Goal: Task Accomplishment & Management: Manage account settings

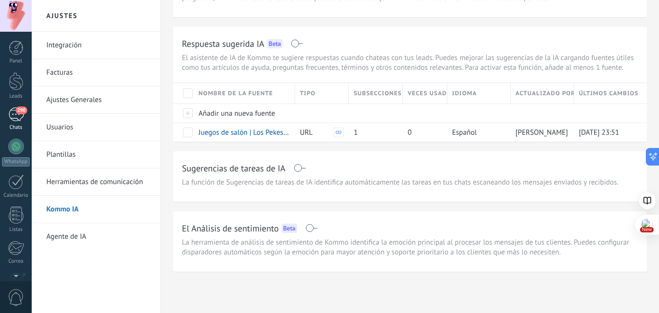
click at [19, 109] on span "290" at bounding box center [21, 110] width 11 height 8
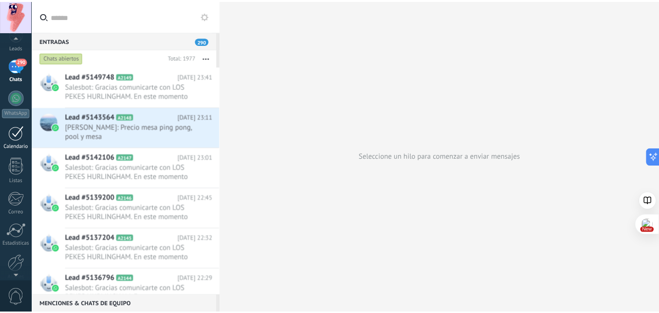
scroll to position [93, 0]
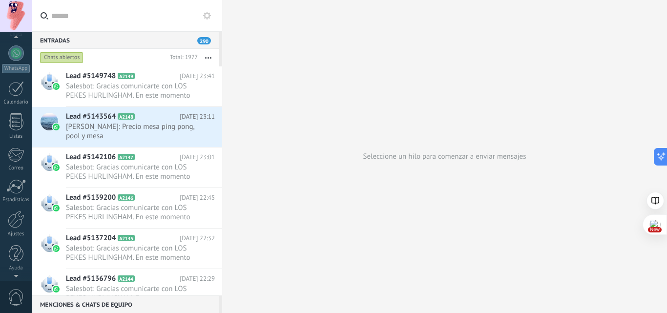
drag, startPoint x: 18, startPoint y: 214, endPoint x: 102, endPoint y: 152, distance: 104.3
click at [18, 214] on div at bounding box center [16, 219] width 17 height 17
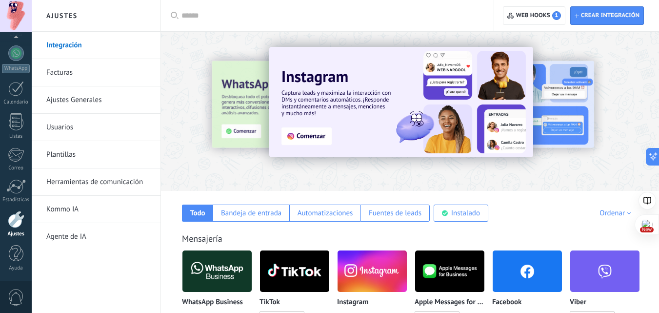
click at [94, 181] on link "Herramientas de comunicación" at bounding box center [98, 181] width 104 height 27
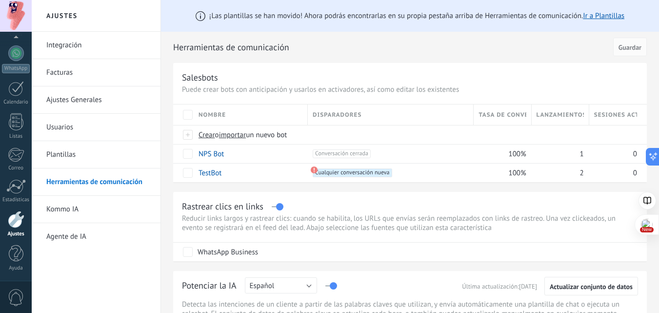
click at [95, 151] on link "Plantillas" at bounding box center [98, 154] width 104 height 27
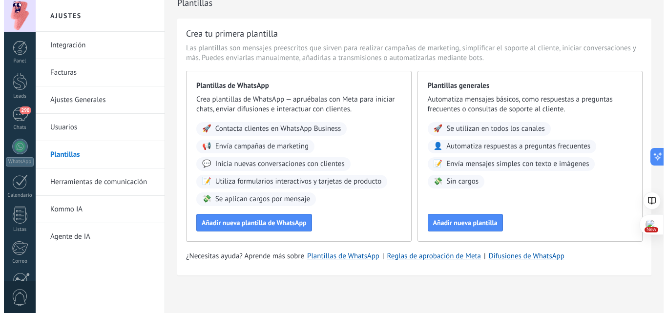
scroll to position [17, 0]
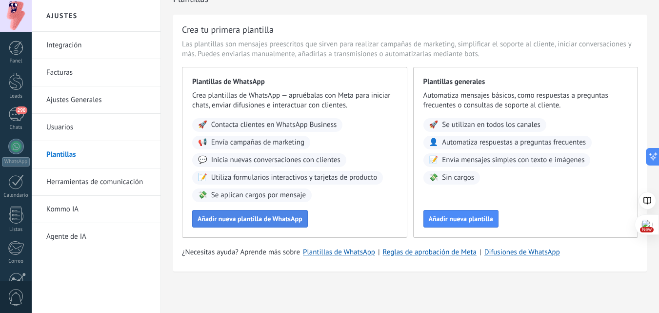
click at [276, 216] on span "Añadir nueva plantilla de WhatsApp" at bounding box center [250, 218] width 105 height 7
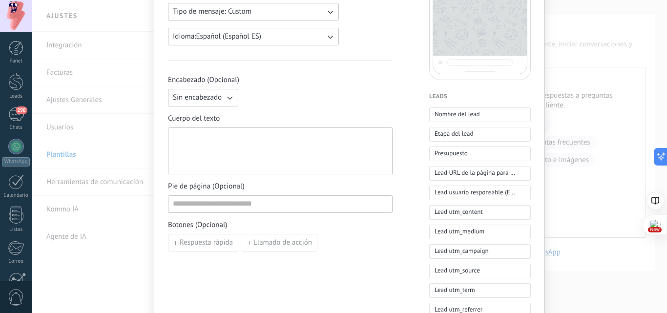
scroll to position [49, 0]
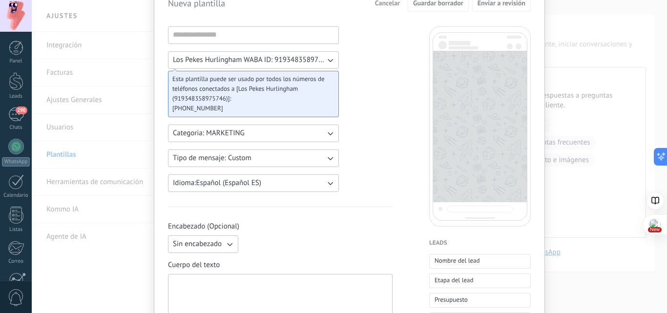
click at [65, 155] on div "Nueva plantilla Cancelar Guardar borrador Enviar a revisión Los Pekes Hurlingha…" at bounding box center [349, 156] width 635 height 313
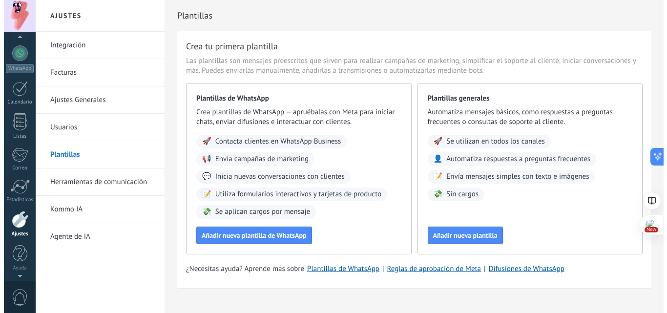
scroll to position [0, 0]
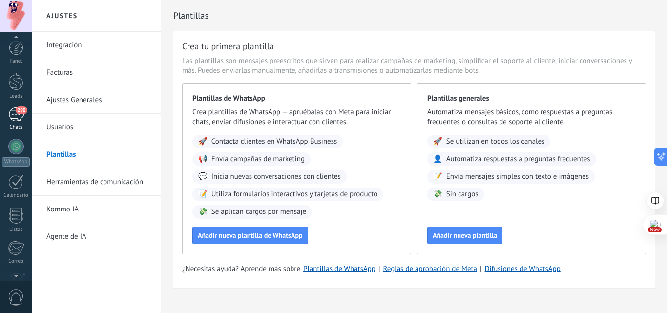
click at [17, 111] on span "290" at bounding box center [21, 110] width 11 height 8
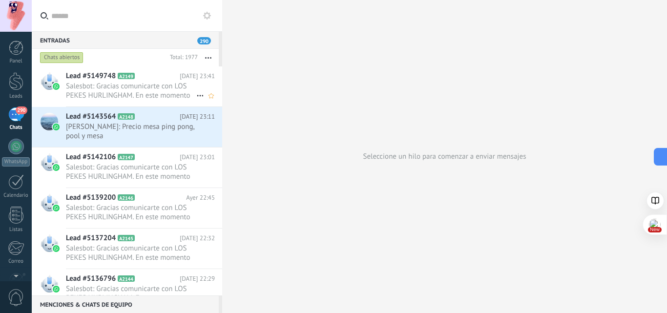
click at [111, 91] on span "Salesbot: Gracias comunicarte con LOS PEKES HURLINGHAM. En este momento no esta…" at bounding box center [131, 91] width 130 height 19
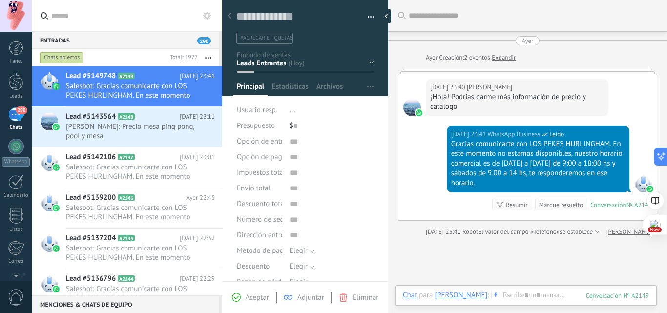
click at [162, 14] on input "text" at bounding box center [132, 15] width 163 height 31
click at [207, 18] on use at bounding box center [207, 16] width 8 height 8
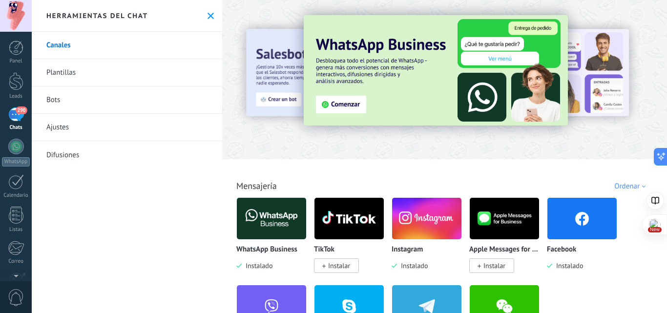
click at [55, 100] on link "Bots" at bounding box center [127, 99] width 190 height 27
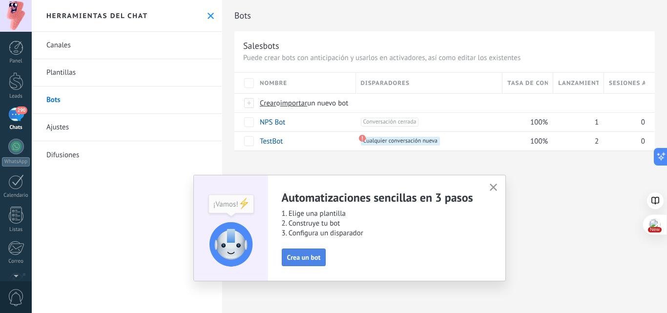
click at [318, 257] on span "Crea un bot" at bounding box center [304, 257] width 34 height 7
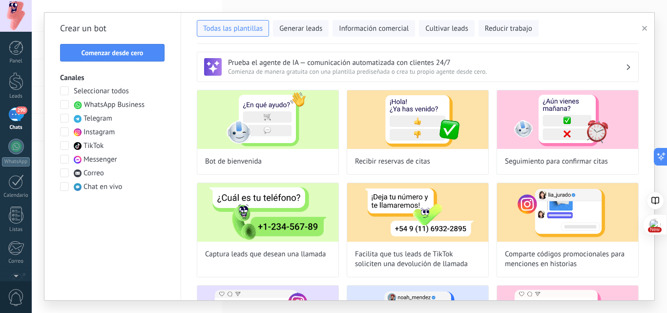
click at [63, 103] on span at bounding box center [64, 104] width 9 height 9
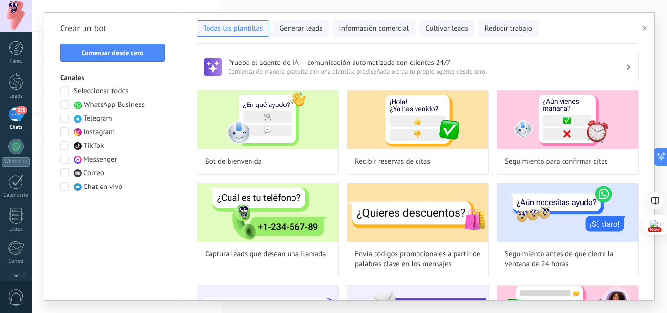
click at [65, 131] on span at bounding box center [64, 131] width 9 height 9
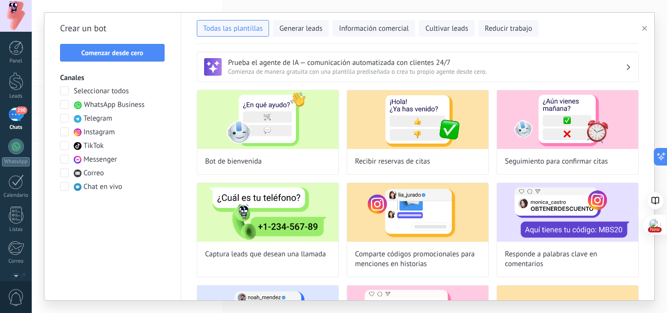
click at [65, 159] on span at bounding box center [64, 159] width 9 height 9
click at [525, 25] on span "Reducir trabajo" at bounding box center [508, 29] width 47 height 10
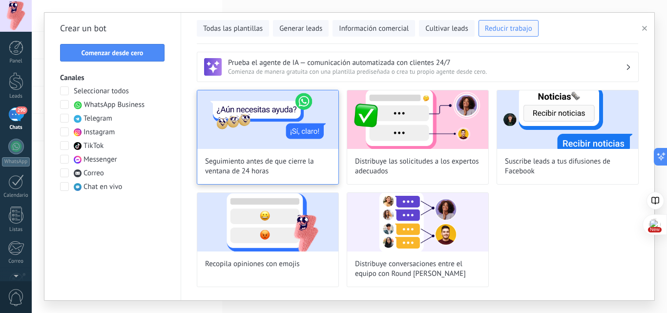
click at [293, 128] on img at bounding box center [267, 119] width 141 height 59
type input "**********"
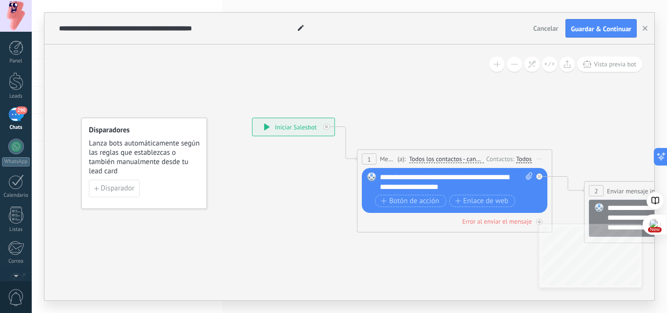
click at [140, 190] on div "Disparador" at bounding box center [144, 189] width 110 height 18
click at [112, 190] on span "Disparador" at bounding box center [118, 188] width 34 height 7
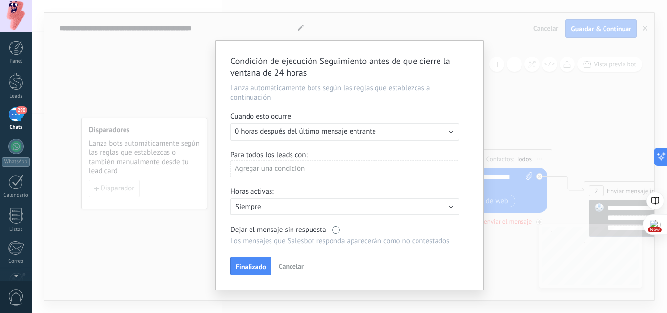
click at [452, 134] on div "Ejecutar: 0 horas después del último mensaje entrante" at bounding box center [344, 132] width 228 height 18
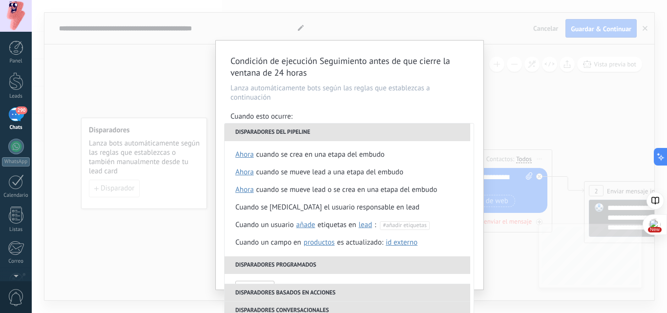
click at [196, 71] on div "Condición de ejecución Seguimiento antes de que cierre la ventana de 24 horas L…" at bounding box center [349, 156] width 635 height 313
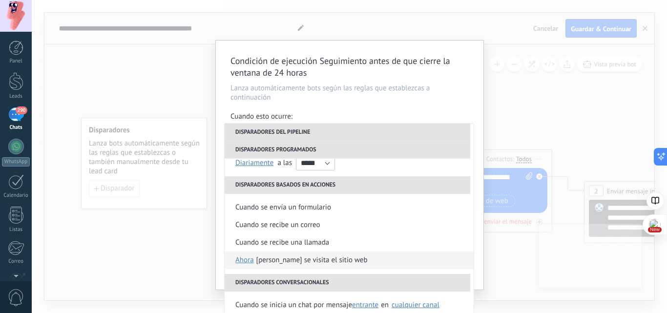
scroll to position [146, 0]
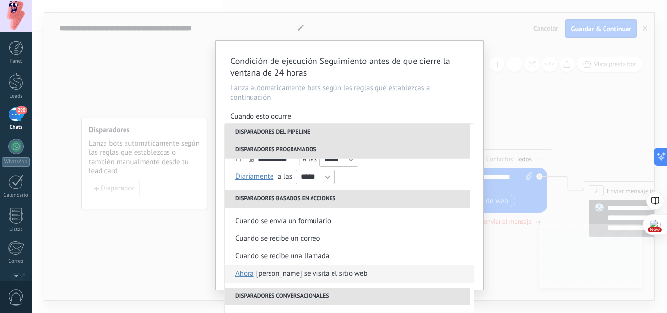
click at [293, 275] on div "[PERSON_NAME] se visita el sitio web" at bounding box center [311, 274] width 111 height 18
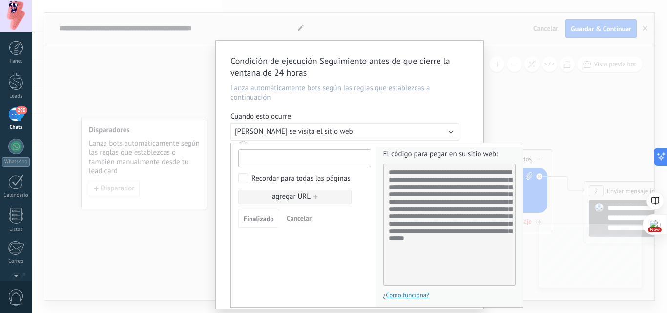
click at [318, 160] on input "text" at bounding box center [304, 158] width 133 height 18
type input "**********"
click at [257, 214] on button "Finalizado" at bounding box center [258, 218] width 41 height 19
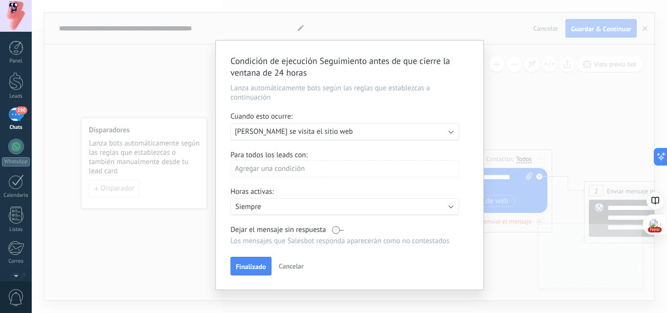
scroll to position [0, 0]
click at [336, 227] on label at bounding box center [338, 229] width 12 height 9
click at [336, 230] on label at bounding box center [338, 229] width 12 height 9
click at [454, 166] on div "Agregar una condición" at bounding box center [344, 168] width 228 height 17
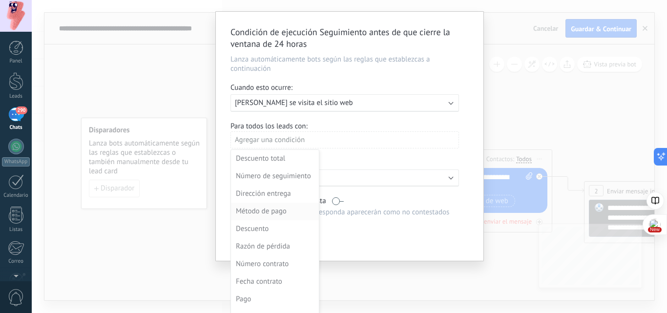
scroll to position [42, 0]
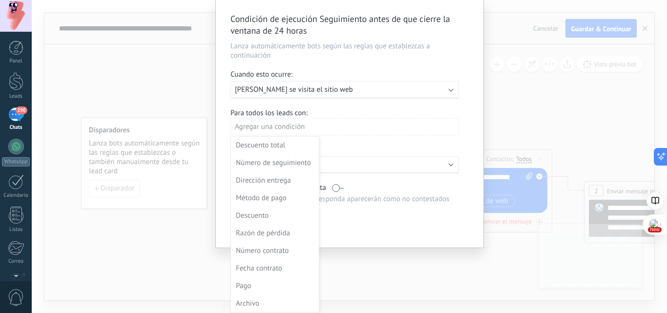
click at [478, 124] on div at bounding box center [349, 123] width 267 height 249
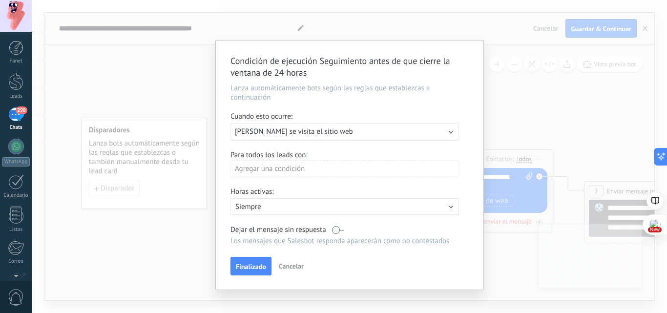
click at [288, 265] on span "Cancelar" at bounding box center [291, 266] width 25 height 9
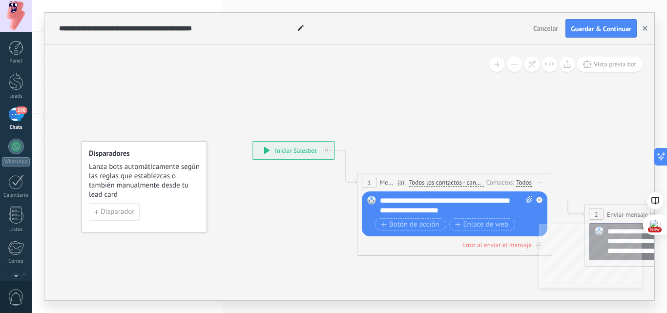
click at [643, 29] on icon "button" at bounding box center [644, 28] width 5 height 5
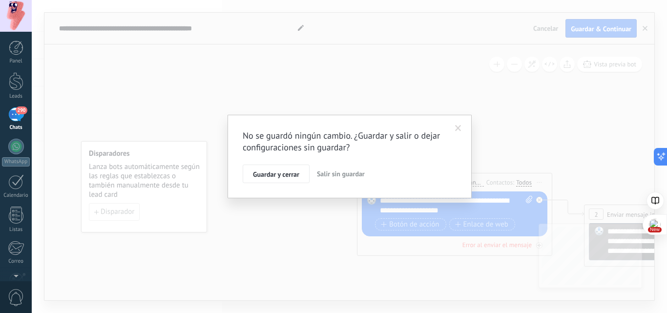
click at [338, 178] on button "Salir sin guardar" at bounding box center [341, 173] width 56 height 19
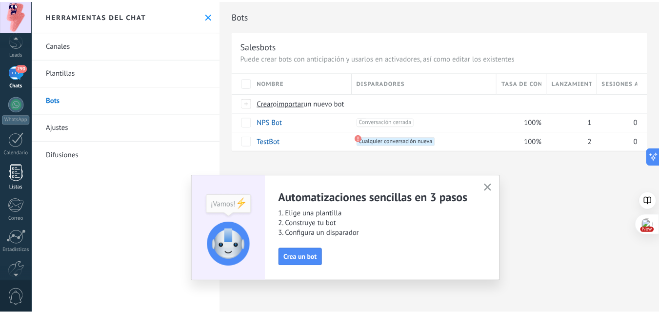
scroll to position [93, 0]
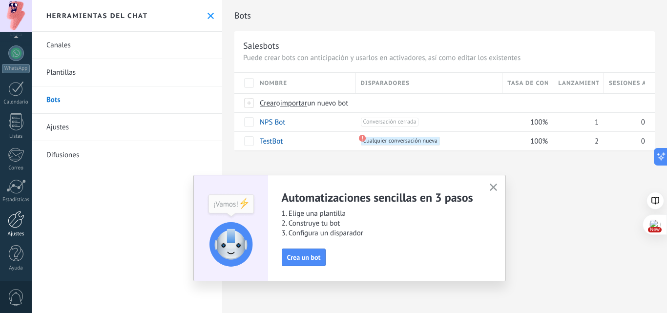
click at [19, 222] on div at bounding box center [16, 219] width 17 height 17
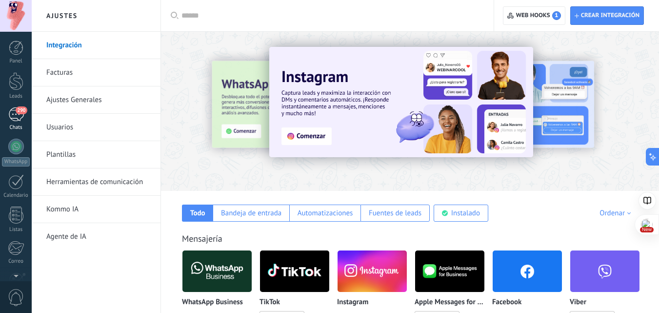
click at [10, 112] on div "290" at bounding box center [16, 114] width 16 height 14
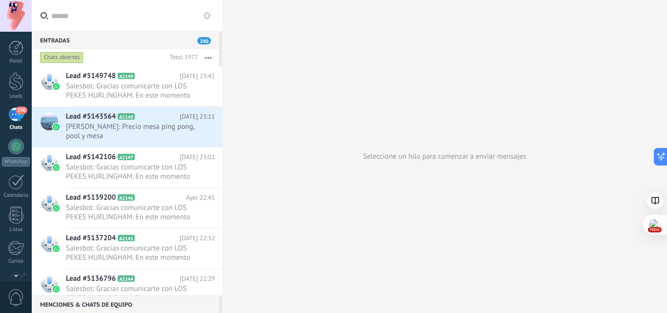
click at [204, 15] on icon at bounding box center [207, 16] width 8 height 8
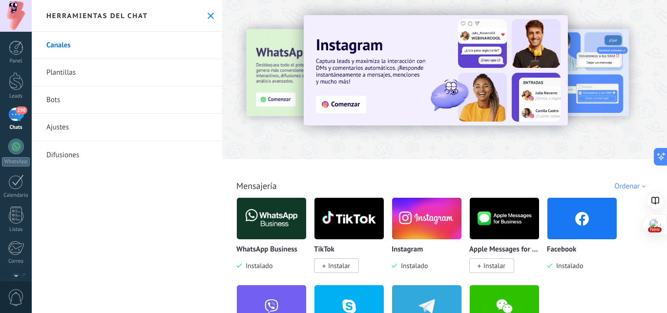
click at [52, 101] on link "Bots" at bounding box center [127, 99] width 190 height 27
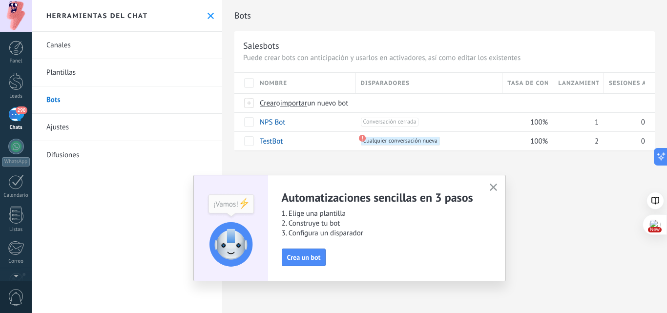
click at [492, 187] on use "button" at bounding box center [492, 186] width 7 height 7
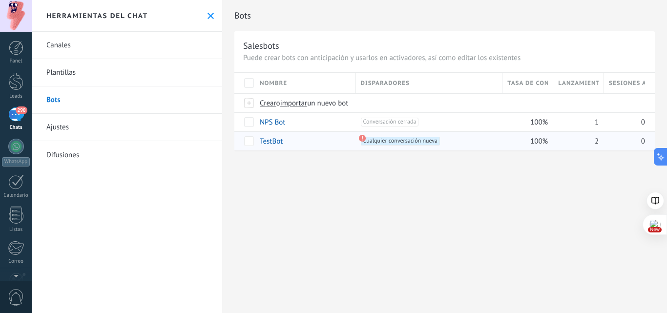
click at [401, 143] on span "Cualquier conversación nueva +0" at bounding box center [400, 141] width 79 height 9
click at [272, 140] on link "TestBot" at bounding box center [271, 141] width 23 height 9
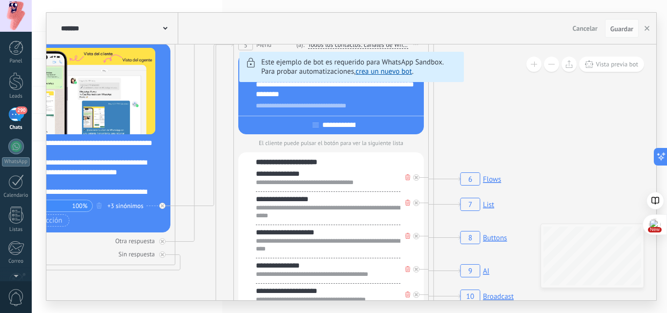
drag, startPoint x: 605, startPoint y: 107, endPoint x: 195, endPoint y: 44, distance: 414.8
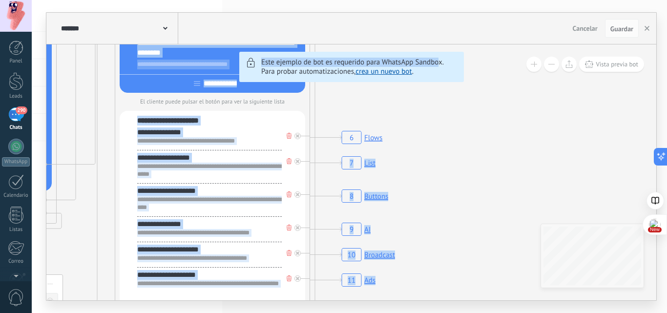
drag, startPoint x: 564, startPoint y: 134, endPoint x: 437, endPoint y: 54, distance: 149.9
click at [437, 54] on div "6 Flows 7 List 8 Buttons 9 AI 10 Broadcast 11 Ads 12 Carousel 13 Verification 1…" at bounding box center [351, 172] width 610 height 256
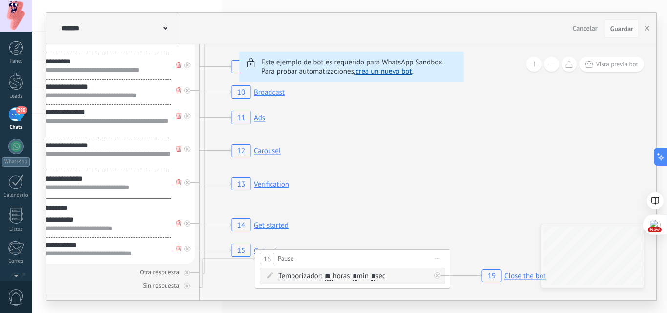
drag, startPoint x: 517, startPoint y: 223, endPoint x: 413, endPoint y: 87, distance: 170.2
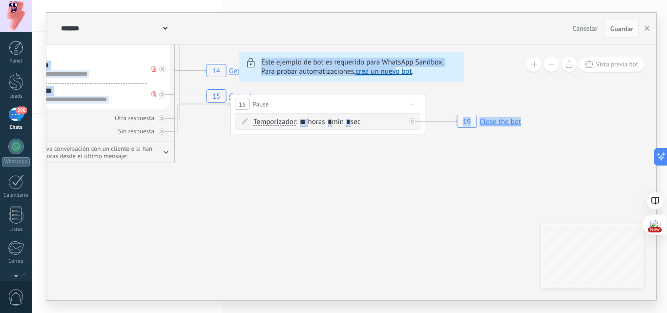
drag, startPoint x: 419, startPoint y: 209, endPoint x: 395, endPoint y: 67, distance: 144.5
click at [395, 67] on div "6 Flows 7 List 8 Buttons 9 AI 10 Broadcast 11 Ads 12 Carousel 13 Verification 1…" at bounding box center [351, 172] width 610 height 256
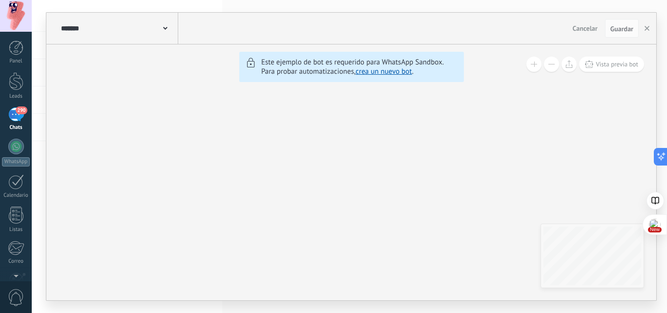
drag, startPoint x: 439, startPoint y: 257, endPoint x: 372, endPoint y: 102, distance: 168.5
drag, startPoint x: 440, startPoint y: 233, endPoint x: 358, endPoint y: 201, distance: 87.5
drag, startPoint x: 325, startPoint y: 218, endPoint x: 536, endPoint y: 213, distance: 210.9
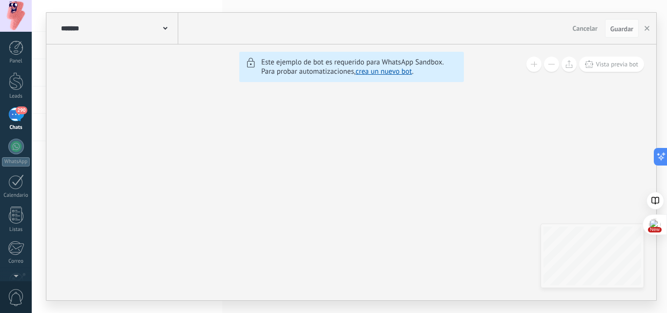
drag, startPoint x: 308, startPoint y: 204, endPoint x: 551, endPoint y: 202, distance: 243.5
drag, startPoint x: 279, startPoint y: 126, endPoint x: 337, endPoint y: 272, distance: 156.4
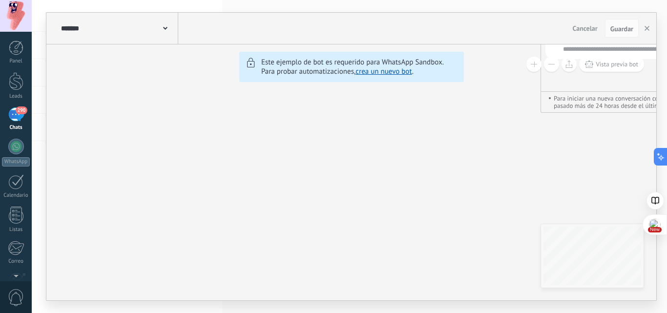
click at [384, 70] on link "crea un nuevo bot" at bounding box center [383, 71] width 56 height 9
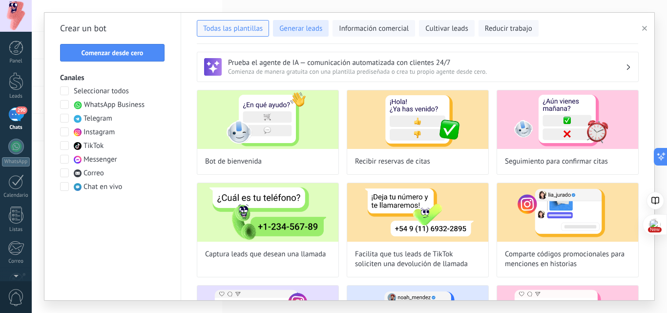
click at [309, 29] on span "Generar leads" at bounding box center [300, 29] width 43 height 10
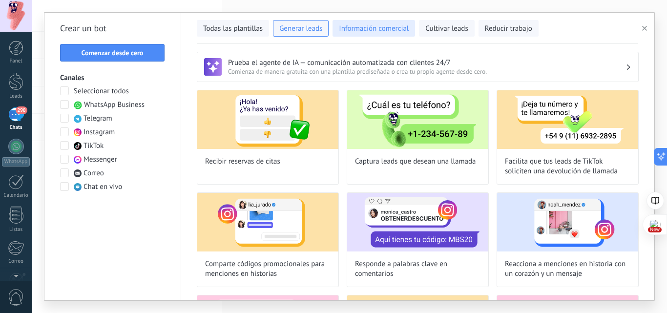
click at [393, 30] on span "Información comercial" at bounding box center [374, 29] width 70 height 10
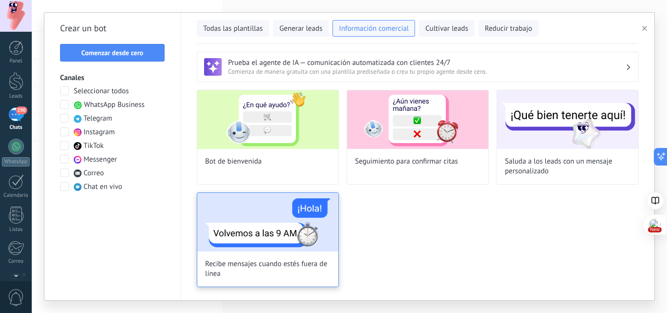
click at [285, 227] on img at bounding box center [267, 222] width 141 height 59
type input "**********"
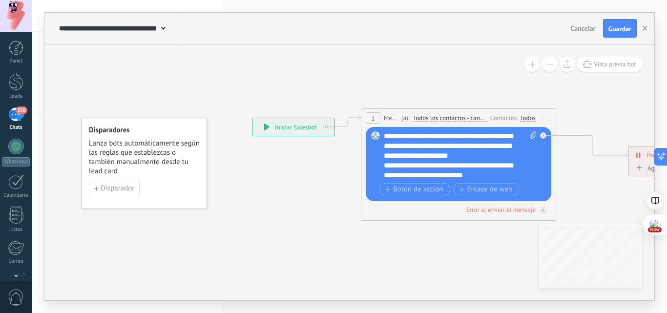
click at [534, 135] on icon at bounding box center [533, 134] width 6 height 7
click input "Subir" at bounding box center [0, 0] width 0 height 0
click at [407, 188] on span "Botón de acción" at bounding box center [414, 189] width 59 height 8
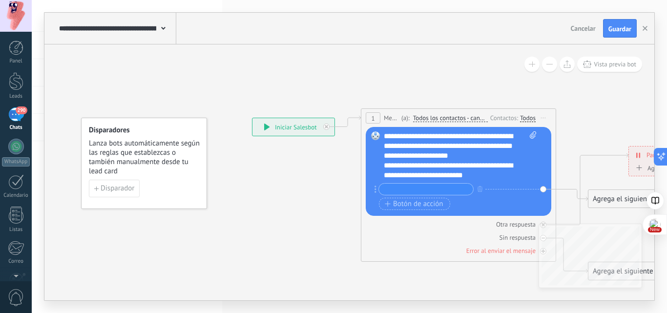
click at [322, 237] on icon at bounding box center [531, 194] width 1047 height 660
click at [508, 186] on div "+ sinónimo" at bounding box center [452, 189] width 157 height 12
click at [306, 181] on icon at bounding box center [531, 194] width 1047 height 660
click at [427, 147] on div "**********" at bounding box center [460, 155] width 153 height 49
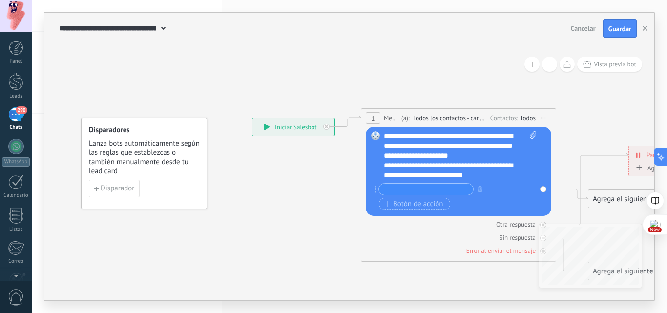
click at [309, 166] on icon at bounding box center [531, 194] width 1047 height 660
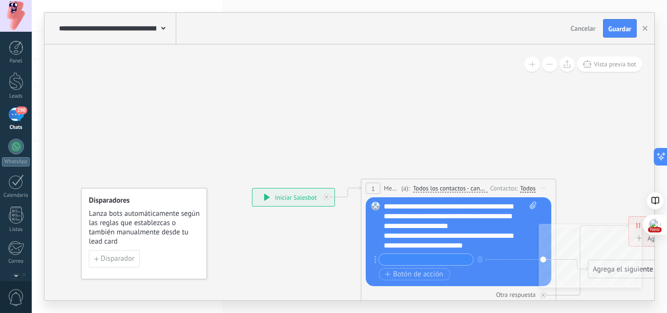
click at [587, 27] on span "Cancelar" at bounding box center [583, 28] width 25 height 9
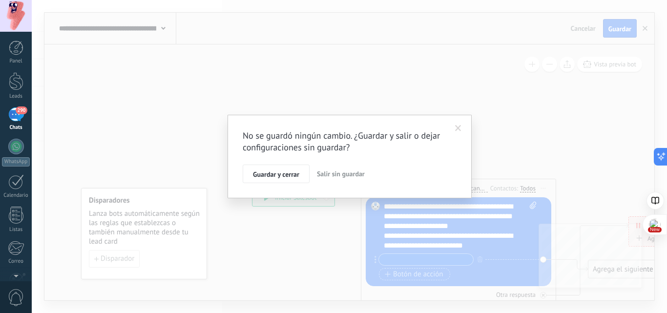
click at [342, 174] on span "Salir sin guardar" at bounding box center [341, 173] width 48 height 9
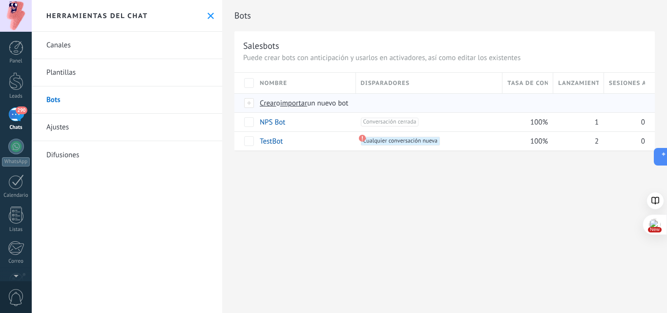
click at [267, 103] on span "Crear" at bounding box center [268, 103] width 17 height 9
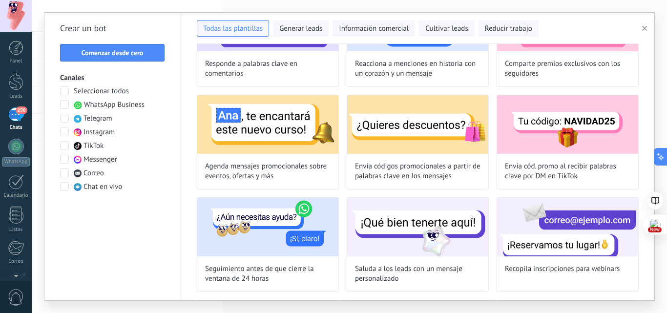
scroll to position [244, 0]
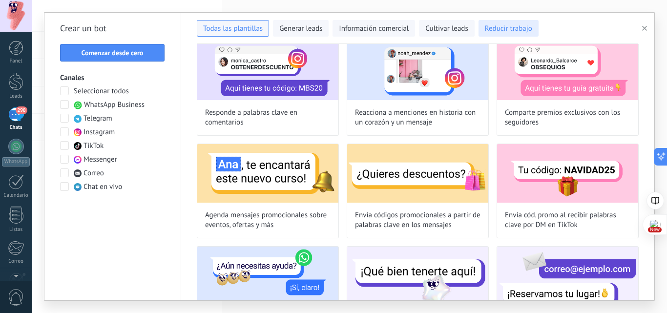
click at [522, 31] on span "Reducir trabajo" at bounding box center [508, 29] width 47 height 10
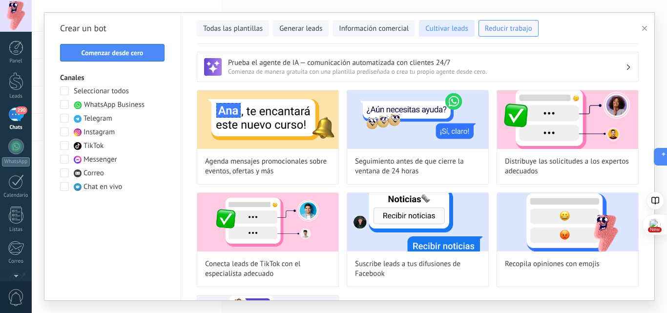
click at [445, 34] on button "Cultivar leads" at bounding box center [446, 28] width 55 height 17
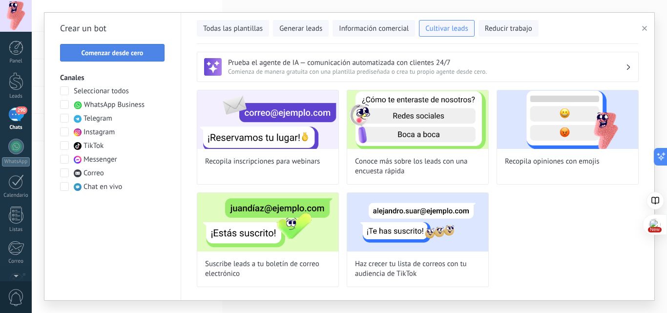
click at [118, 44] on button "Comenzar desde cero" at bounding box center [112, 53] width 104 height 18
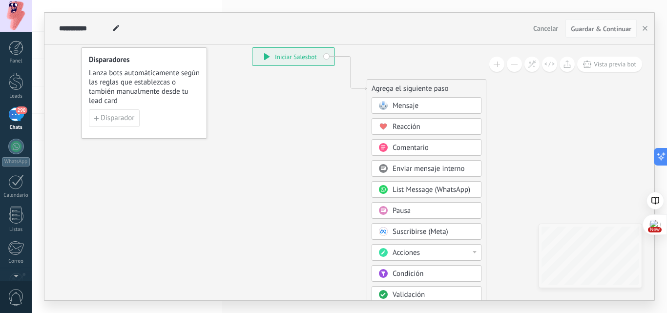
click at [419, 109] on div "Mensaje" at bounding box center [433, 106] width 82 height 10
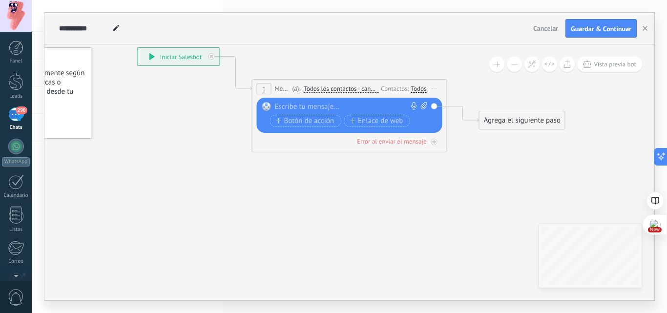
click at [306, 102] on div at bounding box center [347, 107] width 145 height 10
click at [364, 122] on span "Enlace de web" at bounding box center [375, 121] width 53 height 8
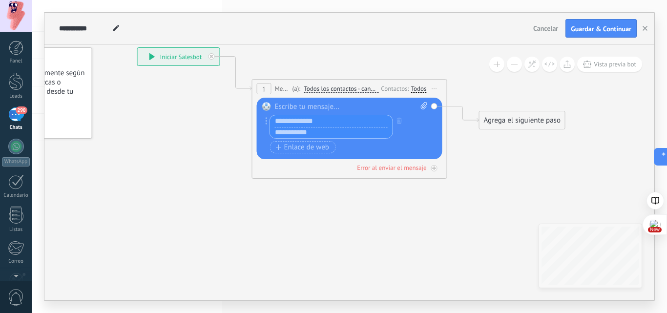
click at [403, 143] on div "Botón de acción Enlace de web" at bounding box center [348, 147] width 157 height 12
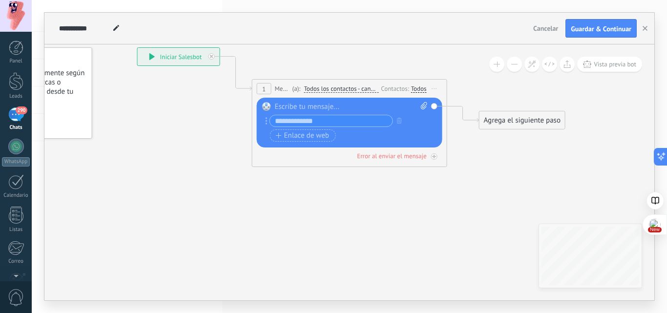
click at [316, 119] on input "text" at bounding box center [331, 120] width 122 height 11
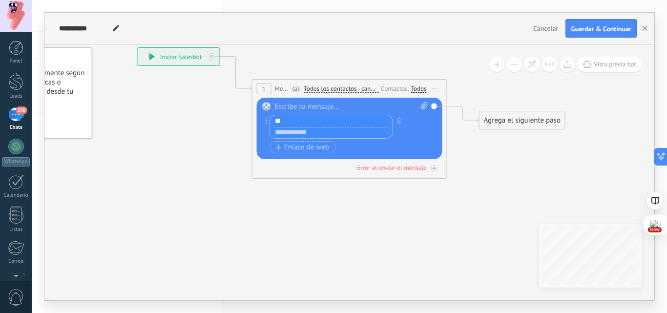
type input "*"
type input "**********"
click at [372, 132] on input "text" at bounding box center [331, 133] width 122 height 12
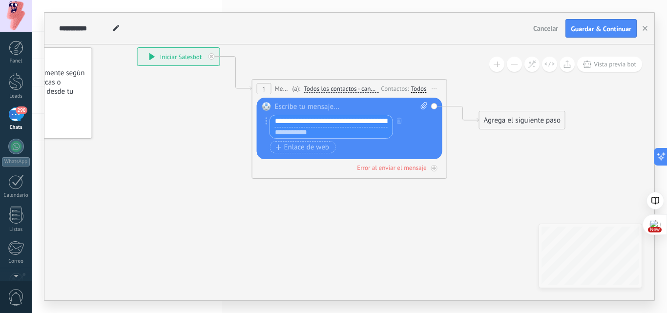
click at [348, 131] on input "text" at bounding box center [331, 133] width 122 height 12
type input "**********"
click at [500, 127] on div "Agrega el siguiente paso" at bounding box center [521, 120] width 85 height 16
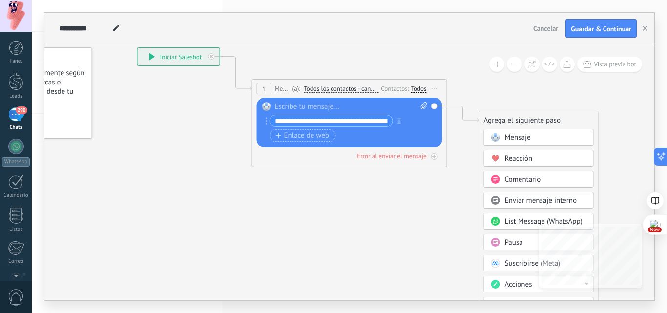
click at [527, 195] on div "Enviar mensaje interno" at bounding box center [539, 200] width 110 height 17
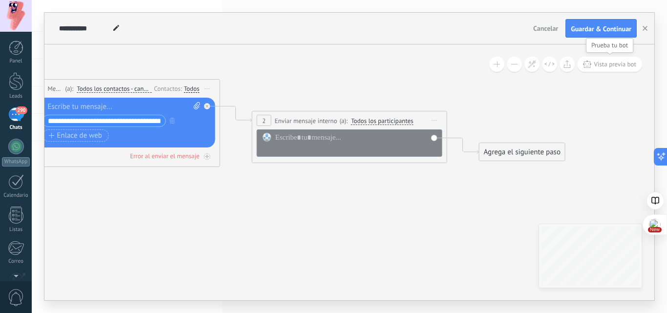
click at [603, 64] on span "Vista previa bot" at bounding box center [614, 64] width 42 height 8
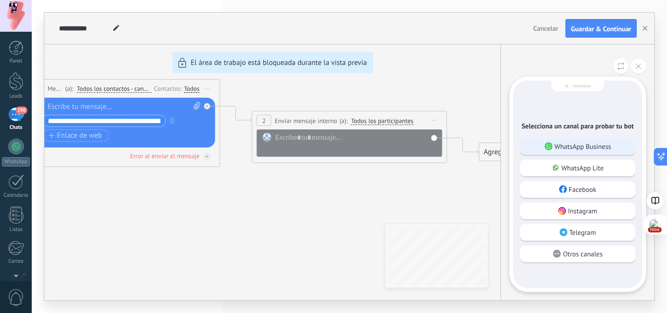
click at [604, 145] on p "WhatsApp Business" at bounding box center [582, 146] width 57 height 9
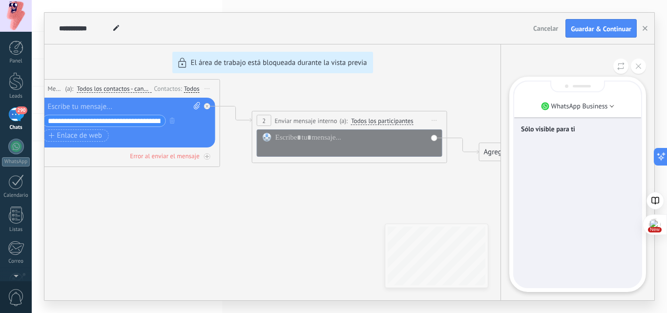
click at [554, 280] on div "Sólo visible para ti" at bounding box center [577, 184] width 127 height 205
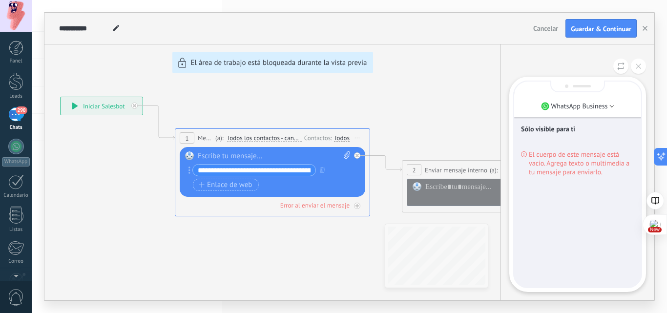
click at [562, 278] on div "Sólo visible para ti El cuerpo de este mensaje está vacio. Agrega texto o multi…" at bounding box center [577, 184] width 127 height 205
click at [549, 188] on div "Sólo visible para ti El cuerpo de este mensaje está vacio. Agrega texto o multi…" at bounding box center [577, 184] width 127 height 205
click at [565, 146] on div "El cuerpo de este mensaje está vacio. Agrega texto o multimedia a tu mensaje pa…" at bounding box center [577, 160] width 113 height 31
click at [309, 266] on div "**********" at bounding box center [349, 156] width 610 height 287
click at [536, 26] on span "Cancelar" at bounding box center [545, 28] width 25 height 9
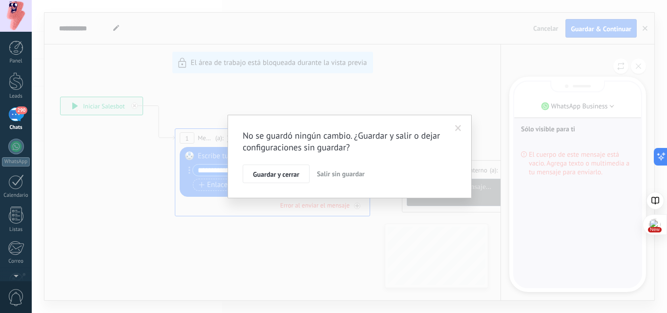
click at [341, 175] on span "Salir sin guardar" at bounding box center [341, 173] width 48 height 9
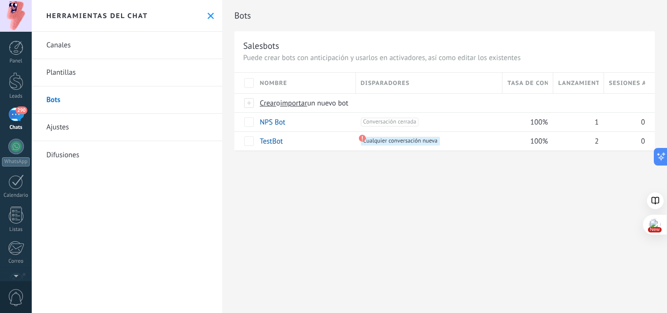
click at [56, 127] on link "Ajustes" at bounding box center [127, 127] width 190 height 27
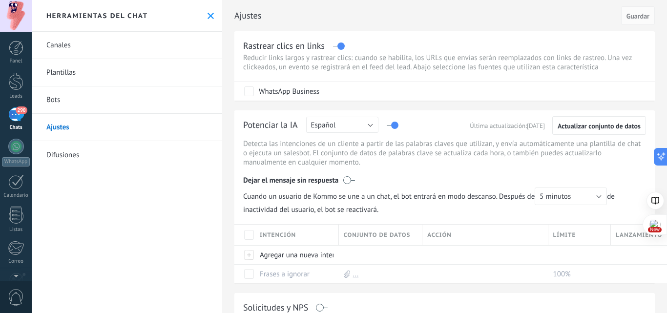
click at [62, 48] on link "Canales" at bounding box center [127, 45] width 190 height 27
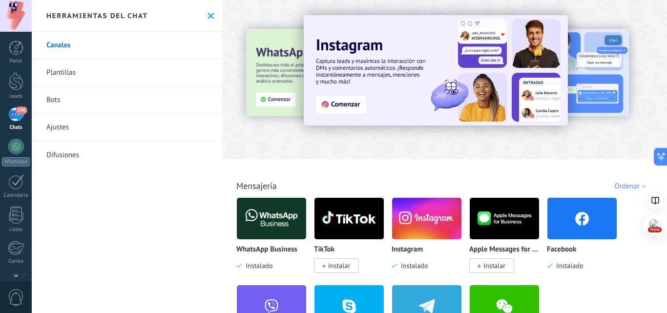
click at [70, 78] on link "Plantillas" at bounding box center [127, 72] width 190 height 27
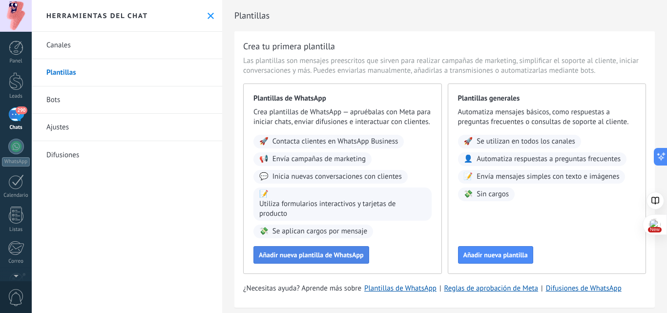
click at [329, 258] on button "Añadir nueva plantilla de WhatsApp" at bounding box center [311, 255] width 116 height 18
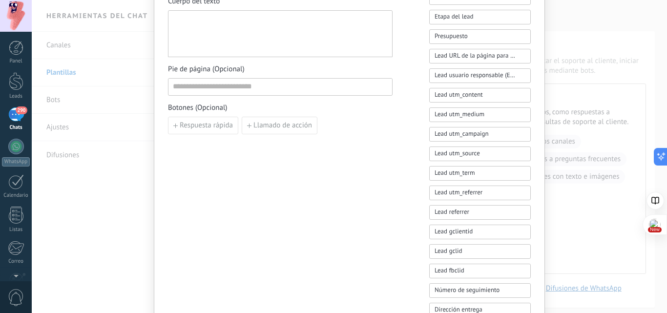
scroll to position [342, 0]
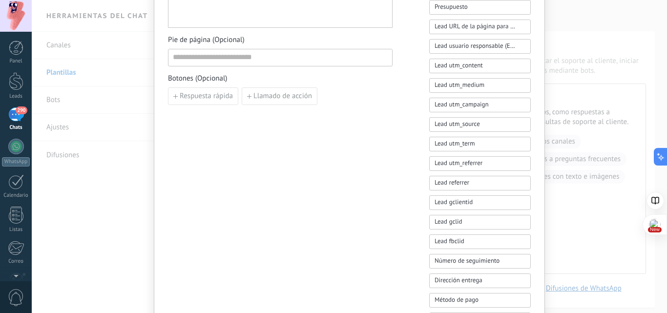
click at [65, 66] on div "Nueva plantilla Cancelar Guardar borrador Enviar a revisión Los Pekes Hurlingha…" at bounding box center [349, 156] width 635 height 313
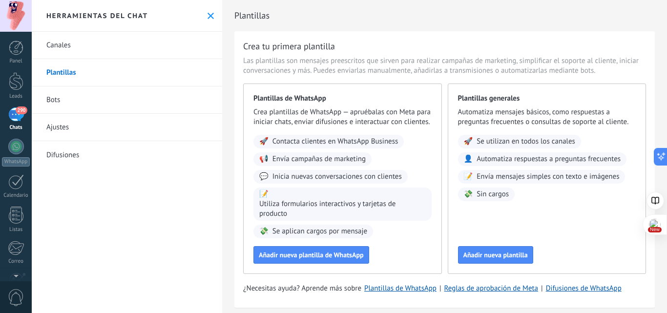
scroll to position [0, 0]
click at [61, 69] on link "Plantillas" at bounding box center [127, 72] width 190 height 27
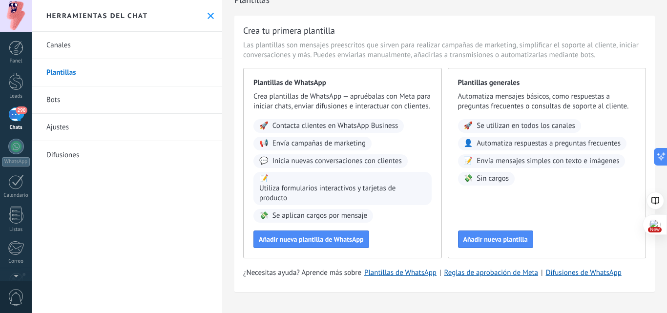
scroll to position [25, 0]
click at [355, 246] on button "Añadir nueva plantilla de WhatsApp" at bounding box center [311, 239] width 116 height 18
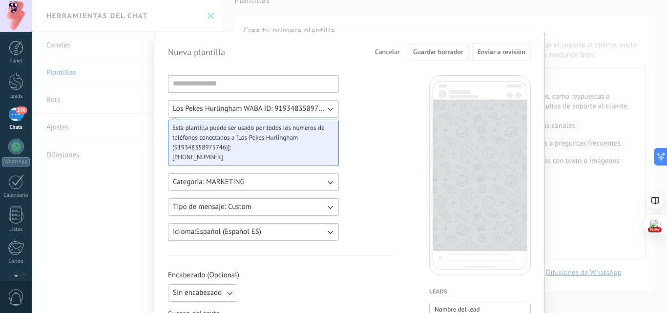
click at [321, 108] on span "Los Pekes Hurlingham WABA ID: 919348358975746" at bounding box center [249, 109] width 152 height 10
click at [328, 111] on icon "button" at bounding box center [330, 109] width 10 height 10
click at [328, 111] on span "Los Pekes Hurlingham WABA ID: 919348358975746" at bounding box center [254, 109] width 162 height 10
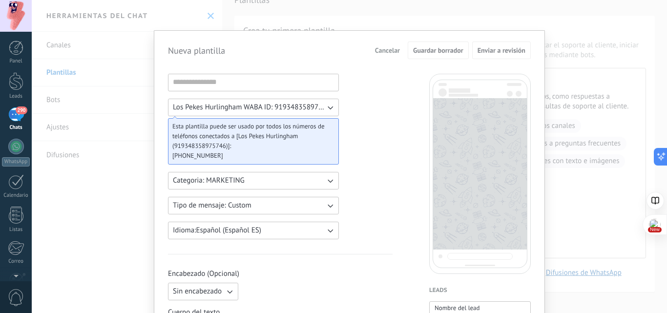
scroll to position [0, 0]
click at [48, 101] on div "Nueva plantilla Cancelar Guardar borrador Enviar a revisión Los Pekes Hurlingha…" at bounding box center [349, 156] width 635 height 313
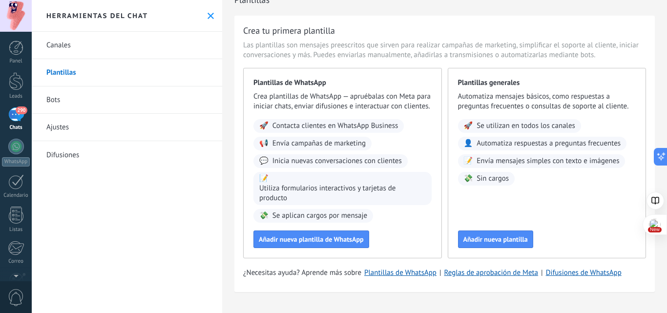
click at [53, 95] on link "Bots" at bounding box center [127, 99] width 190 height 27
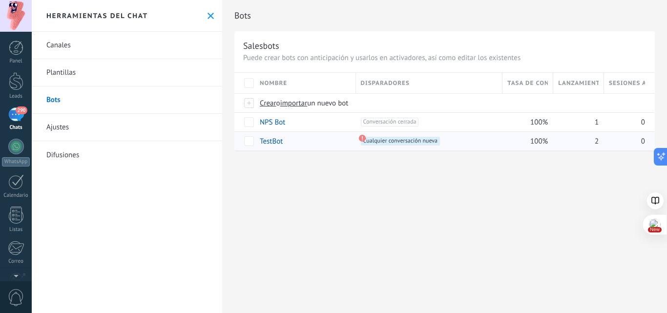
click at [418, 142] on span "Cualquier conversación nueva +0" at bounding box center [400, 141] width 79 height 9
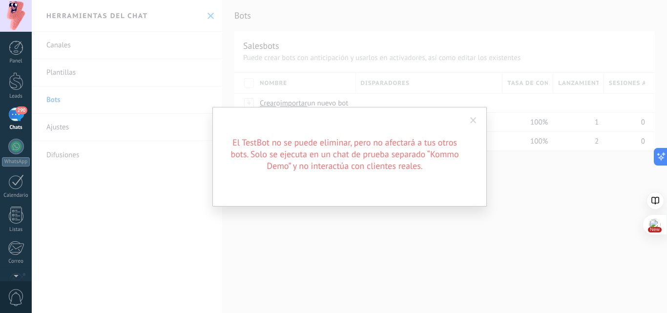
click at [476, 117] on span at bounding box center [473, 120] width 16 height 17
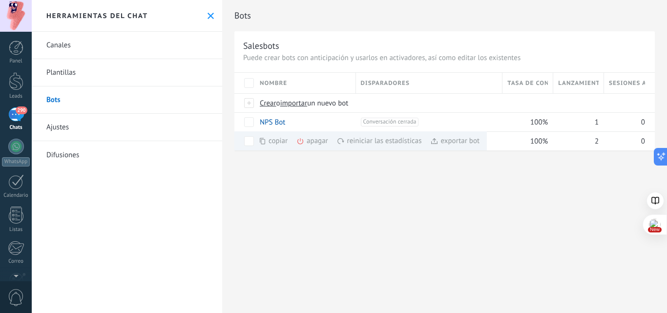
click at [329, 171] on div "Bots Salesbots Puede crear bots con anticipación y usarlos en activadores, así …" at bounding box center [444, 85] width 445 height 171
click at [404, 120] on span "Conversación cerrada +0" at bounding box center [390, 122] width 58 height 9
click at [299, 183] on div "Bots Salesbots Puede crear bots con anticipación y usarlos en activadores, así …" at bounding box center [444, 156] width 445 height 313
click at [293, 123] on span at bounding box center [292, 122] width 10 height 10
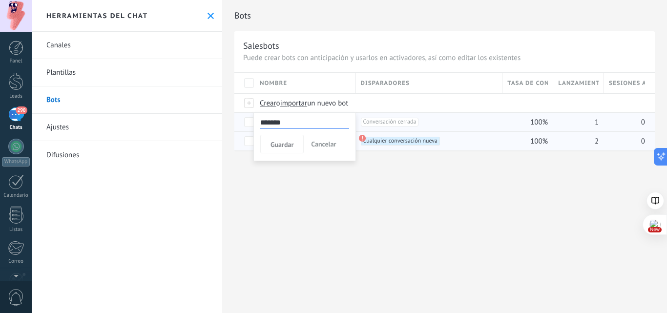
click at [331, 143] on span "Cancelar" at bounding box center [323, 144] width 25 height 9
click at [269, 104] on span "Crear" at bounding box center [268, 103] width 17 height 9
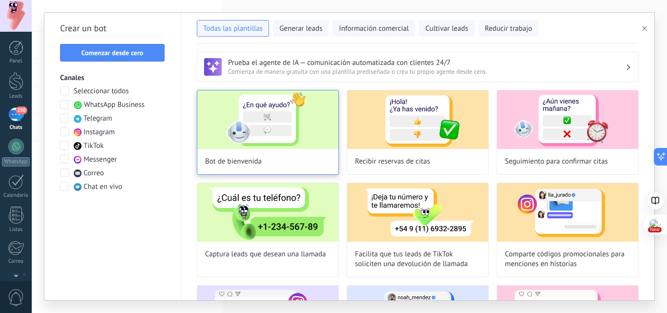
click at [282, 107] on img at bounding box center [267, 119] width 141 height 59
type input "**********"
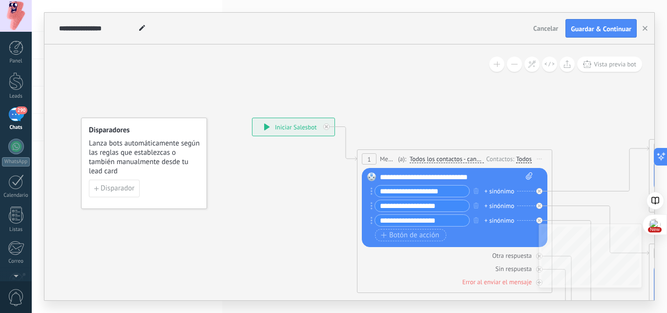
click at [448, 193] on input "**********" at bounding box center [422, 190] width 94 height 11
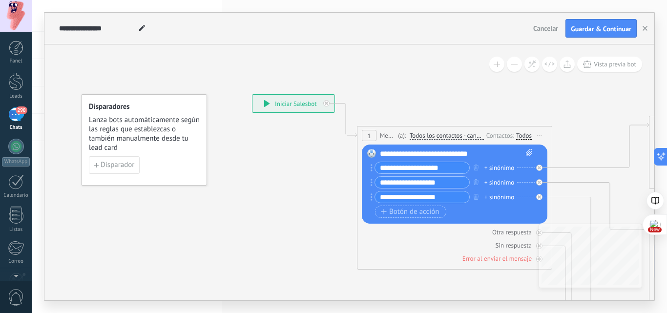
click at [507, 164] on div "+ sinónimo" at bounding box center [499, 168] width 30 height 10
click at [455, 230] on div "Otra respuesta" at bounding box center [454, 231] width 185 height 9
click at [475, 182] on icon "button" at bounding box center [475, 182] width 5 height 6
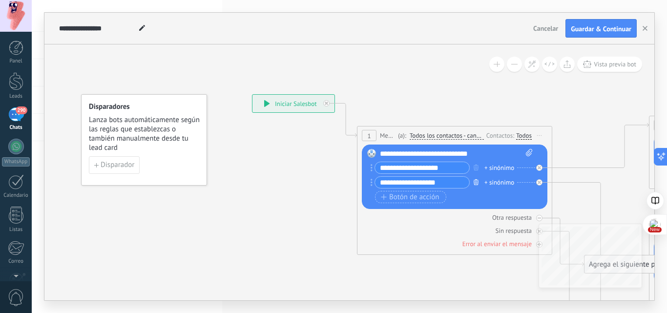
click at [475, 182] on icon "button" at bounding box center [475, 182] width 5 height 6
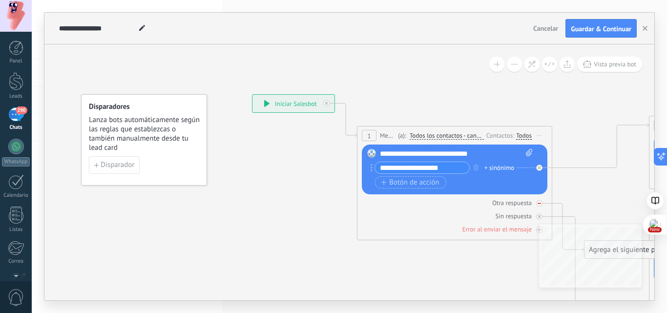
click at [502, 203] on div "Otra respuesta" at bounding box center [512, 203] width 40 height 8
click at [537, 202] on div at bounding box center [539, 203] width 6 height 6
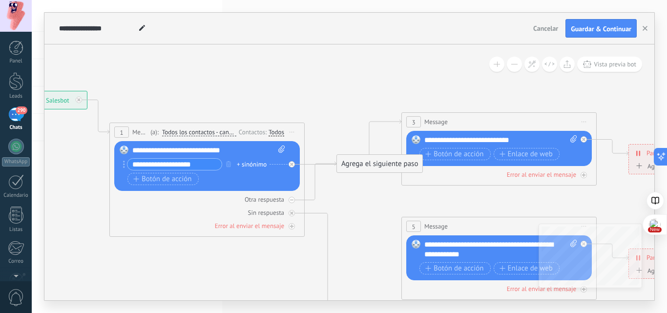
drag, startPoint x: 626, startPoint y: 193, endPoint x: 379, endPoint y: 190, distance: 247.5
click at [454, 153] on span "Botón de acción" at bounding box center [454, 154] width 59 height 8
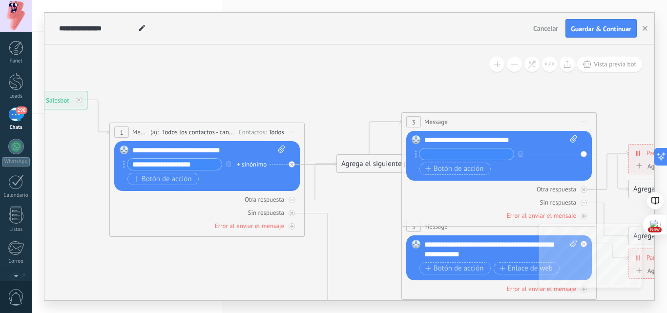
click at [571, 141] on icon at bounding box center [573, 138] width 6 height 7
click input "Subir" at bounding box center [0, 0] width 0 height 0
click at [445, 152] on input "text" at bounding box center [466, 153] width 94 height 11
drag, startPoint x: 489, startPoint y: 205, endPoint x: 368, endPoint y: 203, distance: 121.6
click at [4, 91] on div "**********" at bounding box center [4, 91] width 0 height 0
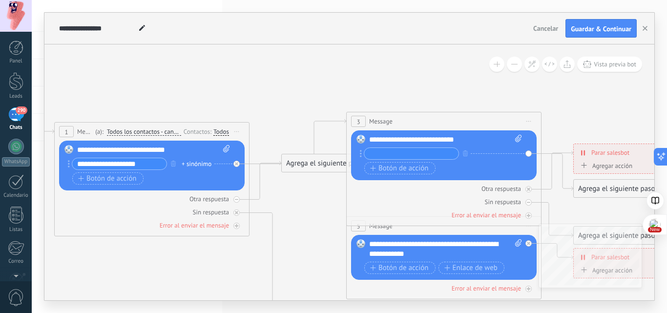
drag, startPoint x: 368, startPoint y: 203, endPoint x: 313, endPoint y: 202, distance: 55.1
click at [388, 153] on input "text" at bounding box center [411, 153] width 94 height 11
click at [387, 172] on span "Botón de acción" at bounding box center [399, 168] width 59 height 8
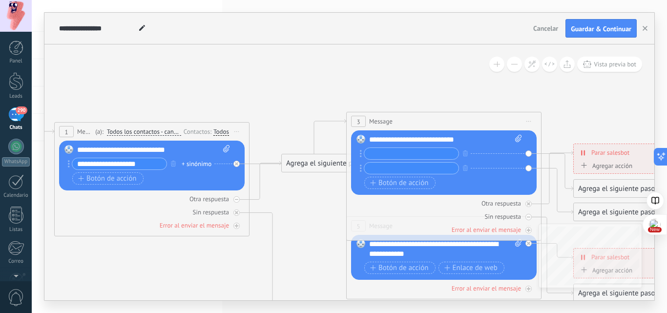
click at [416, 152] on input "text" at bounding box center [411, 153] width 94 height 11
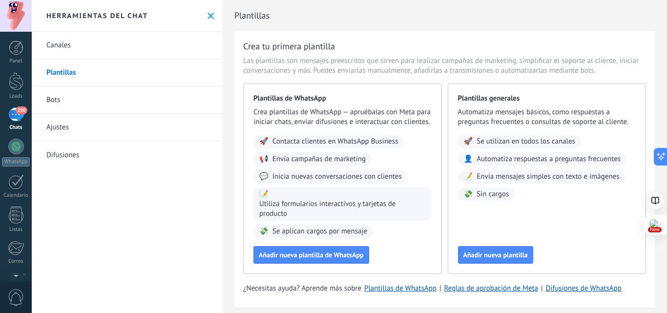
click at [53, 125] on link "Ajustes" at bounding box center [127, 127] width 190 height 27
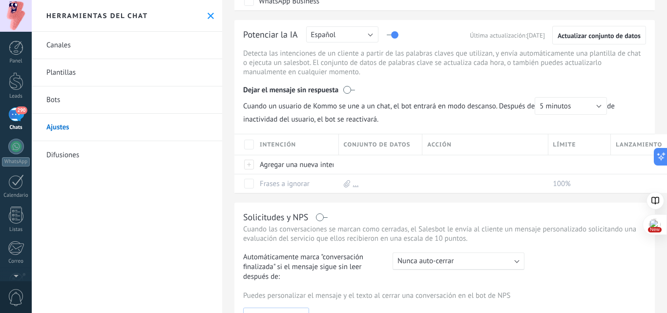
scroll to position [98, 0]
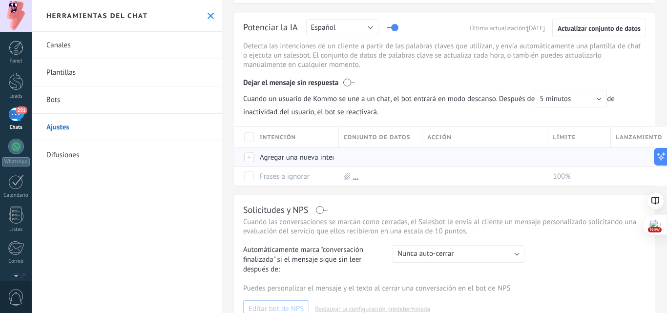
click at [265, 160] on div "Agregar una nueva intención" at bounding box center [294, 157] width 79 height 19
click at [428, 198] on div "Solicitudes y NPS Cuando las conversaciones se marcan como cerradas, el Salesbo…" at bounding box center [444, 260] width 420 height 131
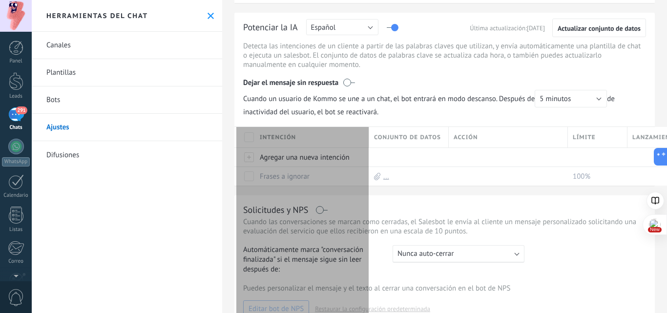
type textarea "**********"
drag, startPoint x: 337, startPoint y: 136, endPoint x: 372, endPoint y: 132, distance: 35.4
click at [372, 132] on div "Intención Conjunto de datos Acción Límite Lanzamiento" at bounding box center [460, 137] width 452 height 20
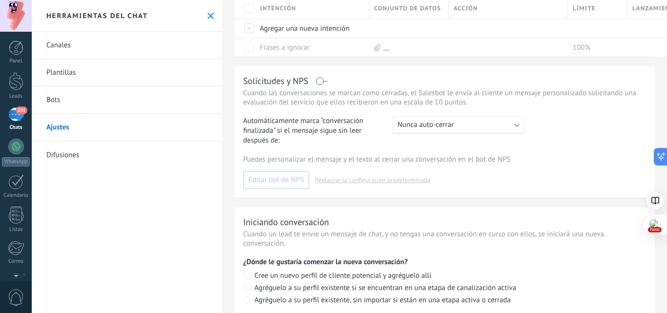
scroll to position [244, 0]
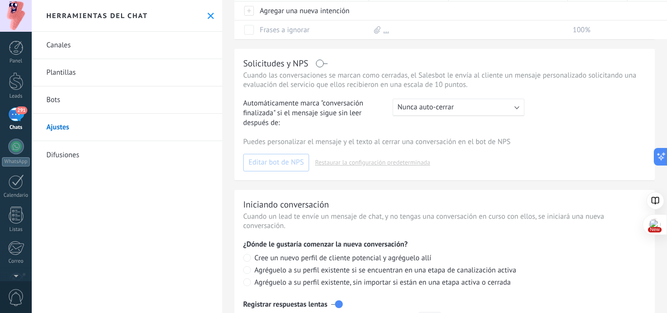
click at [299, 157] on div "Puedes personalizar el mensaje y el texto al cerrar una conversación en el bot …" at bounding box center [444, 154] width 403 height 34
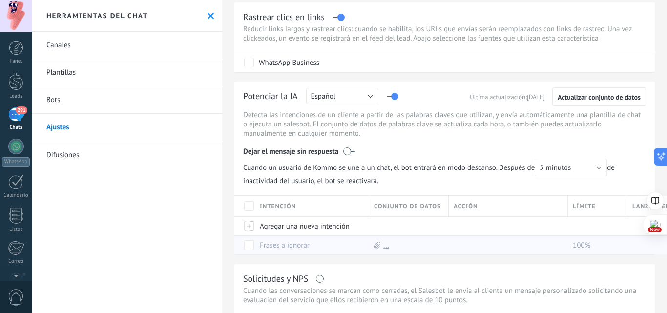
scroll to position [0, 0]
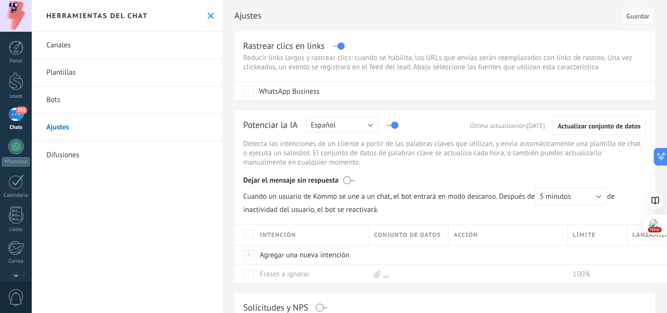
click at [64, 157] on link "Difusiones" at bounding box center [127, 154] width 190 height 27
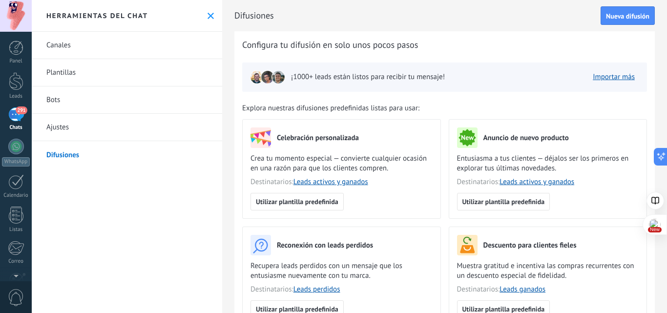
click at [60, 75] on link "Plantillas" at bounding box center [127, 72] width 190 height 27
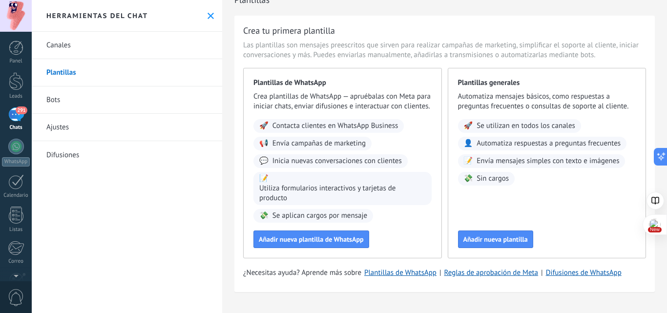
scroll to position [25, 0]
click at [57, 97] on link "Bots" at bounding box center [127, 99] width 190 height 27
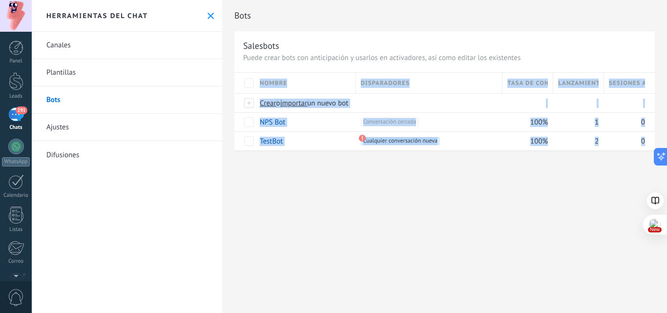
drag, startPoint x: 553, startPoint y: 231, endPoint x: 406, endPoint y: 226, distance: 147.0
click at [406, 226] on div "Bots Salesbots Puede crear bots con anticipación y usarlos en activadores, así …" at bounding box center [444, 156] width 445 height 313
drag, startPoint x: 566, startPoint y: 198, endPoint x: 435, endPoint y: 202, distance: 130.4
click at [435, 202] on div "Bots Salesbots Puede crear bots con anticipación y usarlos en activadores, así …" at bounding box center [444, 156] width 445 height 313
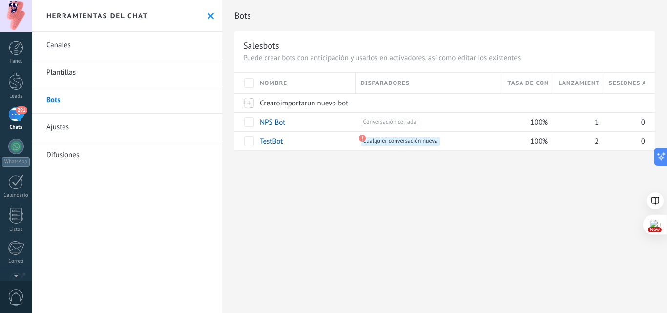
click at [404, 210] on div "Bots Salesbots Puede crear bots con anticipación y usarlos en activadores, así …" at bounding box center [444, 156] width 445 height 313
drag, startPoint x: 490, startPoint y: 193, endPoint x: 603, endPoint y: 194, distance: 112.7
click at [603, 194] on div "Bots Salesbots Puede crear bots con anticipación y usarlos en activadores, así …" at bounding box center [444, 156] width 445 height 313
click at [476, 230] on div "Bots Salesbots Puede crear bots con anticipación y usarlos en activadores, así …" at bounding box center [444, 156] width 445 height 313
click at [266, 105] on span "Crear" at bounding box center [268, 103] width 17 height 9
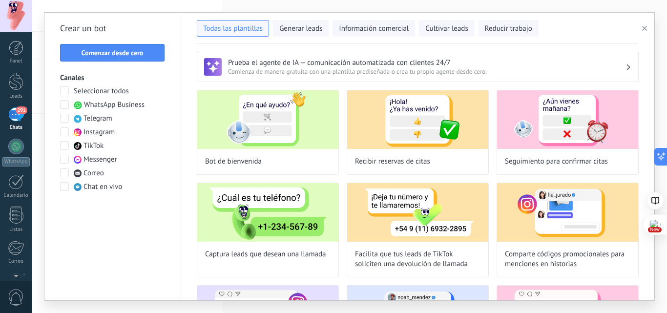
click at [64, 106] on span at bounding box center [64, 104] width 9 height 9
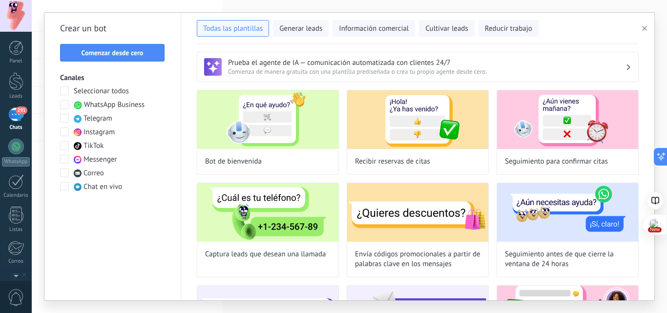
click at [65, 102] on span at bounding box center [64, 104] width 9 height 9
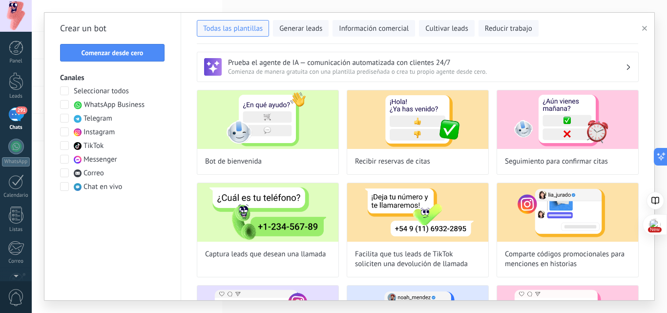
click at [65, 102] on span at bounding box center [64, 104] width 9 height 9
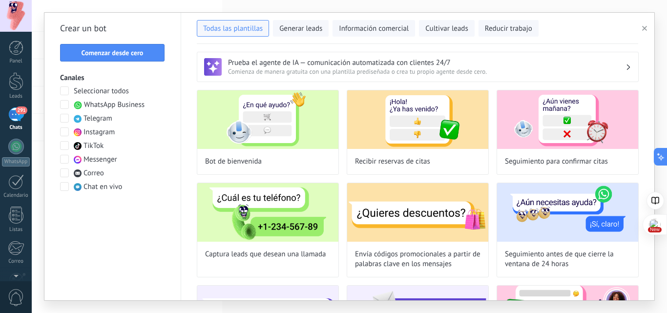
click at [65, 102] on span at bounding box center [64, 104] width 9 height 9
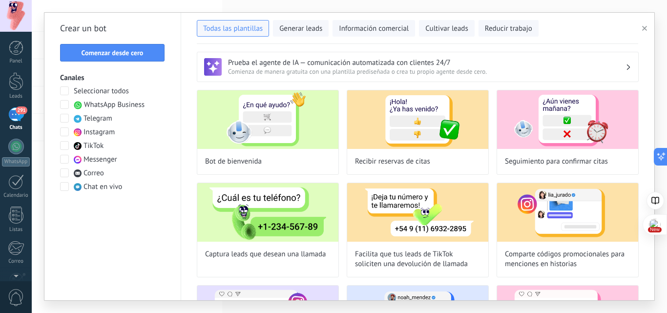
click at [65, 102] on span at bounding box center [64, 104] width 9 height 9
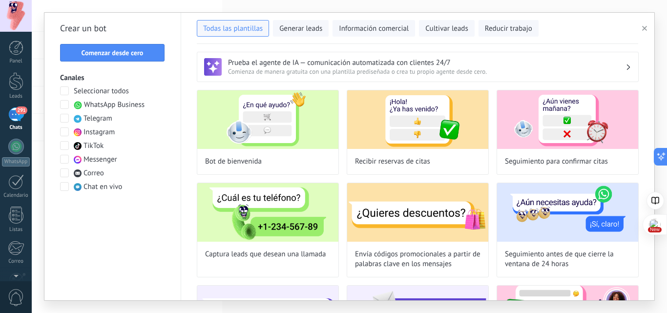
click at [67, 132] on span at bounding box center [64, 131] width 9 height 9
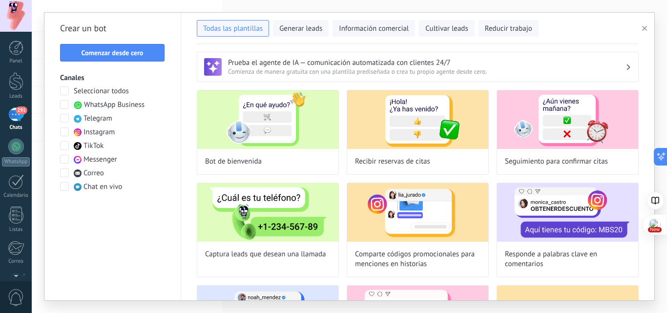
click at [67, 160] on span at bounding box center [64, 159] width 9 height 9
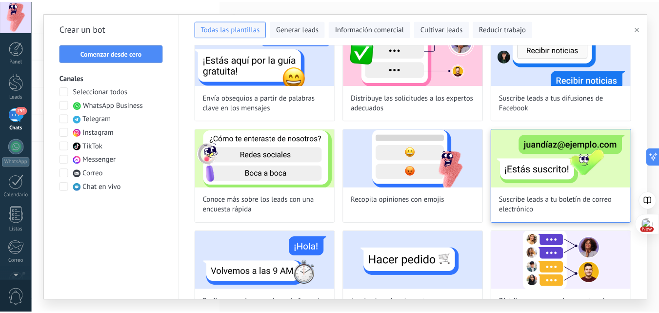
scroll to position [497, 0]
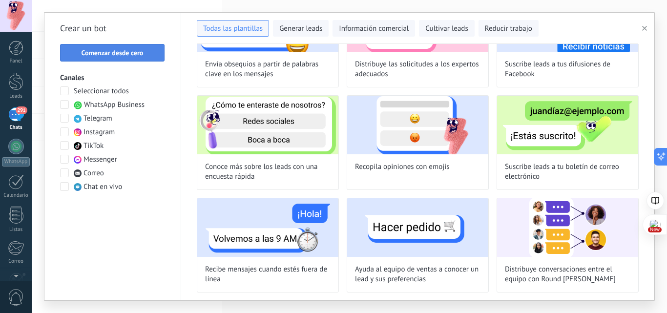
click at [133, 54] on span "Comenzar desde cero" at bounding box center [113, 52] width 62 height 7
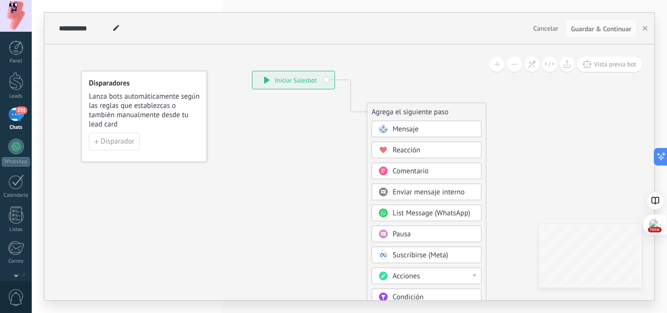
click at [324, 78] on div "**********" at bounding box center [293, 80] width 82 height 18
click at [420, 128] on div "Mensaje" at bounding box center [433, 129] width 82 height 10
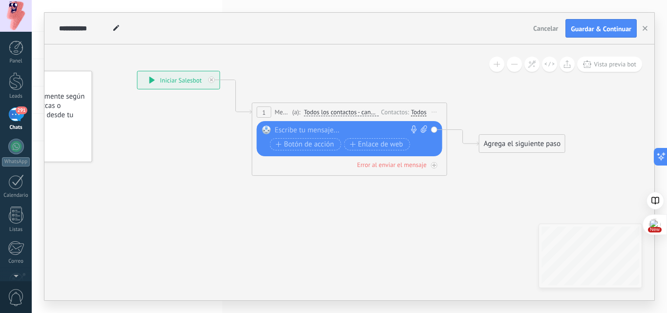
click at [331, 126] on div at bounding box center [347, 130] width 145 height 10
click at [305, 130] on div at bounding box center [347, 130] width 145 height 10
click at [12, 46] on div at bounding box center [16, 48] width 15 height 15
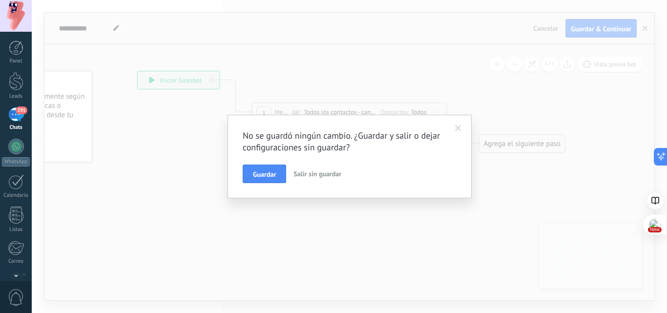
click at [317, 178] on button "Salir sin guardar" at bounding box center [317, 173] width 56 height 19
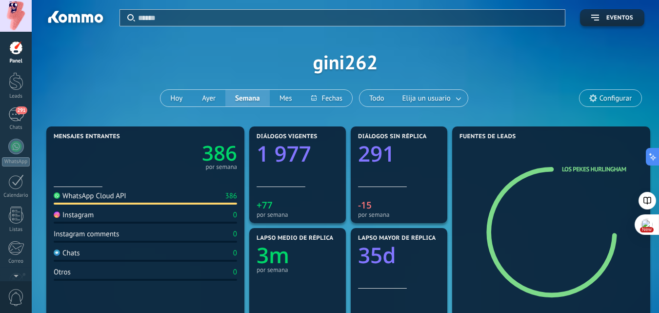
click at [606, 99] on span "Configurar" at bounding box center [616, 98] width 32 height 8
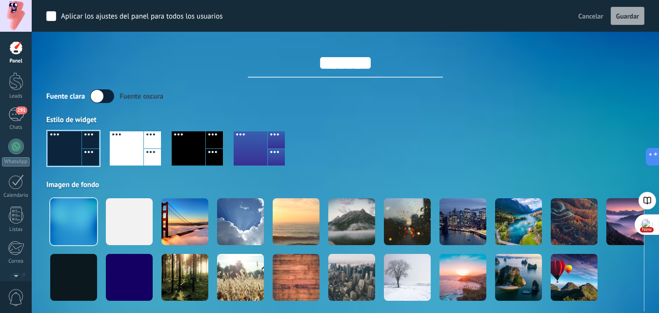
click at [565, 82] on div "Aplicar los ajustes del panel para todos los usuarios Cancelar Guardar ******* …" at bounding box center [345, 155] width 598 height 311
click at [598, 16] on span "Cancelar" at bounding box center [591, 16] width 25 height 9
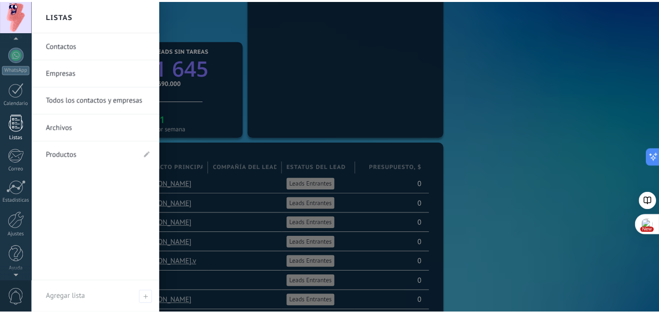
scroll to position [93, 0]
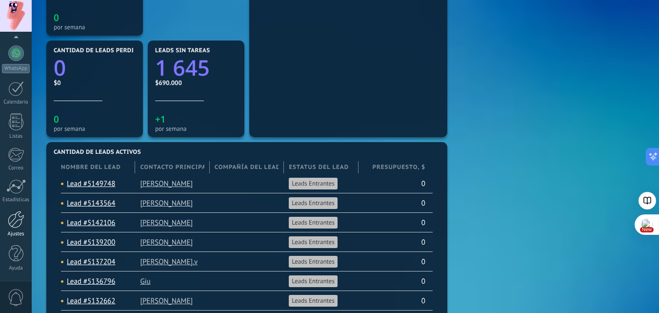
click at [17, 213] on div at bounding box center [16, 219] width 17 height 17
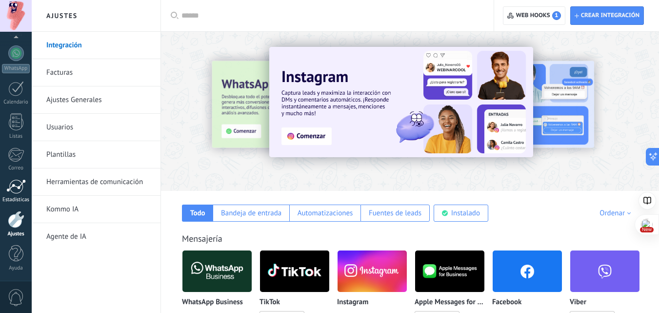
click at [20, 185] on div at bounding box center [16, 186] width 20 height 15
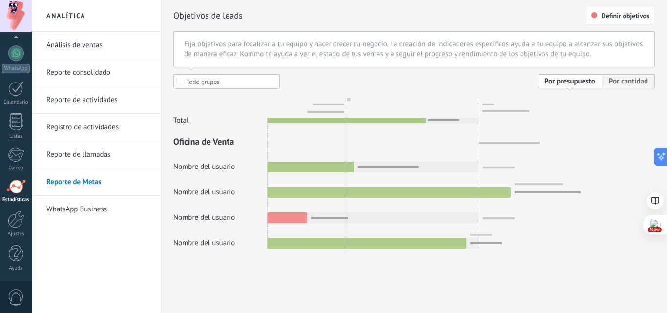
click at [87, 208] on link "WhatsApp Business" at bounding box center [98, 209] width 104 height 27
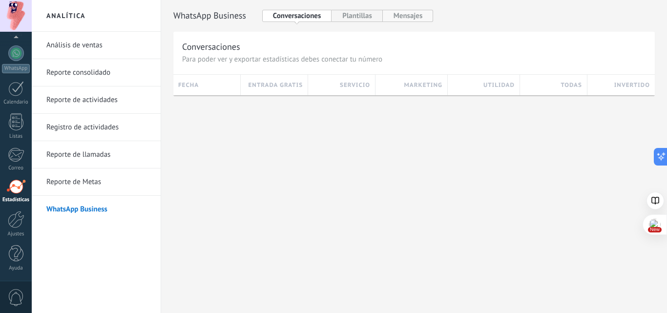
click at [408, 16] on button "Mensajes" at bounding box center [408, 16] width 51 height 12
click at [367, 19] on button "Plantillas" at bounding box center [356, 16] width 51 height 12
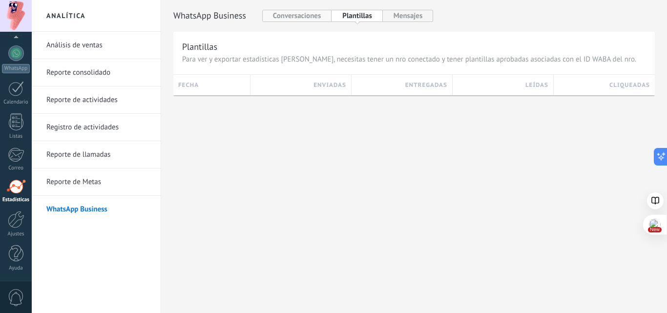
click at [309, 18] on button "Conversaciones" at bounding box center [297, 16] width 70 height 12
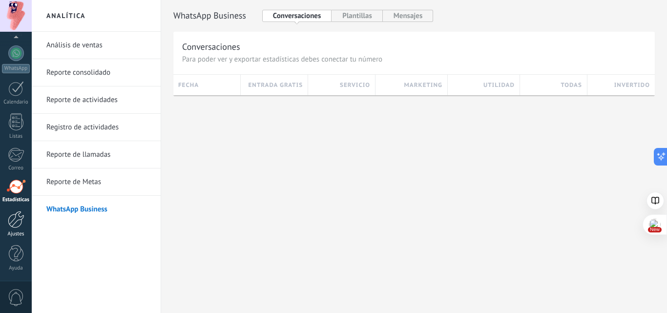
click at [17, 230] on link "Ajustes" at bounding box center [16, 224] width 32 height 26
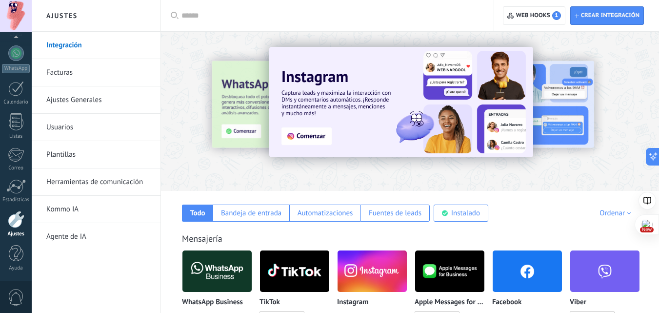
click at [74, 208] on link "Kommo IA" at bounding box center [98, 209] width 104 height 27
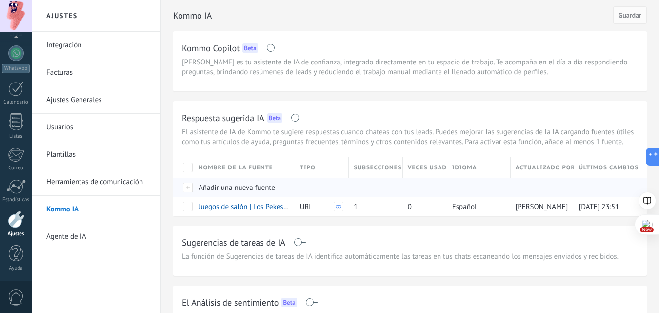
click at [241, 183] on div "Añadir una nueva fuente" at bounding box center [242, 187] width 97 height 19
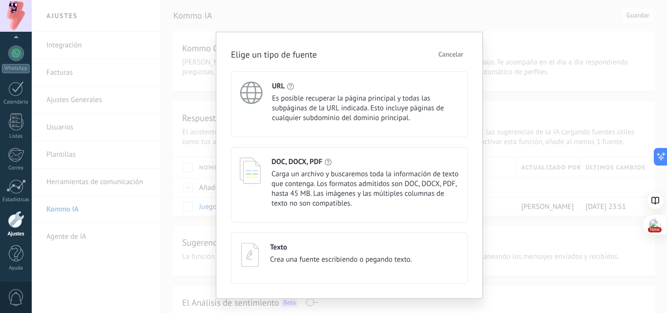
click at [384, 111] on span "Es posible recuperar la página principal y todas las subpáginas de la URL indic…" at bounding box center [365, 108] width 187 height 29
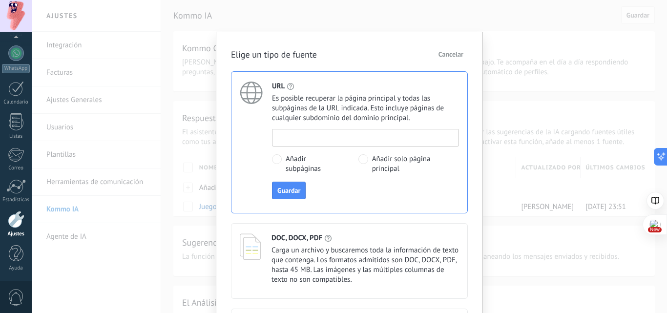
click at [357, 140] on input at bounding box center [365, 137] width 186 height 16
click at [359, 158] on span at bounding box center [363, 159] width 10 height 10
click at [275, 162] on span at bounding box center [277, 159] width 10 height 10
click at [440, 55] on span "Cancelar" at bounding box center [450, 54] width 25 height 7
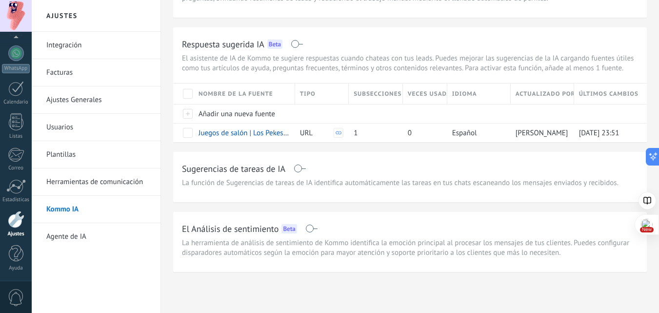
scroll to position [74, 0]
click at [235, 117] on span "Añadir una nueva fuente" at bounding box center [237, 113] width 77 height 9
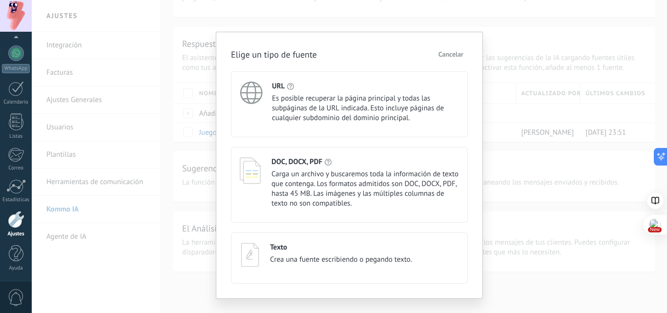
click at [325, 110] on span "Es posible recuperar la página principal y todas las subpáginas de la URL indic…" at bounding box center [365, 108] width 187 height 29
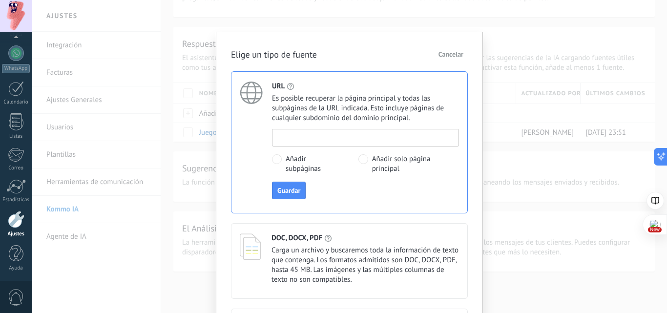
paste input "**********"
click at [354, 132] on input "**********" at bounding box center [365, 137] width 186 height 16
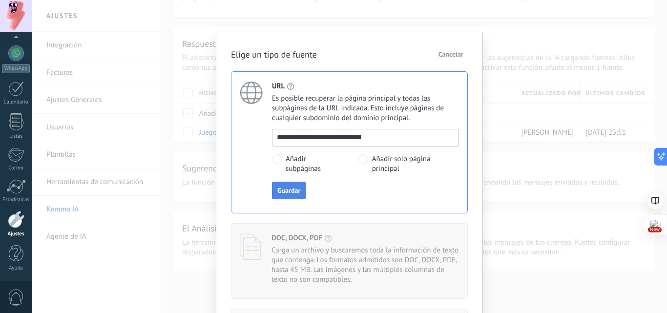
type input "**********"
click at [289, 190] on span "Guardar" at bounding box center [288, 190] width 23 height 7
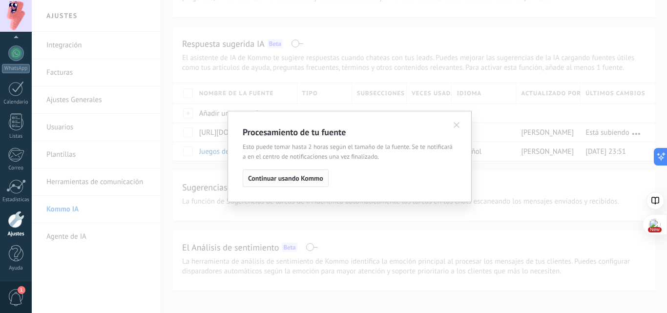
click at [314, 182] on span "Continuar usando Kommo" at bounding box center [285, 178] width 75 height 7
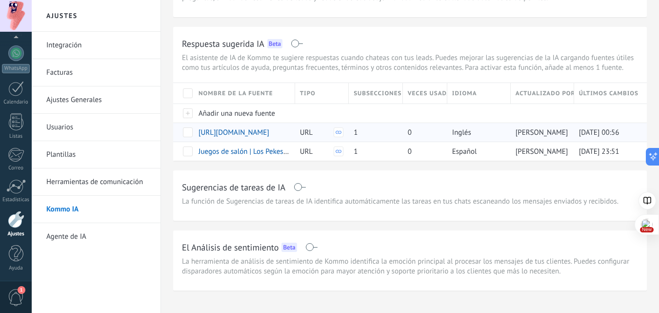
click at [463, 136] on span "Inglés" at bounding box center [461, 132] width 19 height 9
click at [284, 130] on icon at bounding box center [283, 132] width 6 height 6
click at [411, 173] on div "Sugerencias de tareas de IA La función de Sugerencias de tareas de IA identific…" at bounding box center [410, 195] width 474 height 50
click at [338, 133] on icon at bounding box center [339, 132] width 6 height 6
click at [223, 135] on span "[URL][DOMAIN_NAME]" at bounding box center [234, 132] width 71 height 9
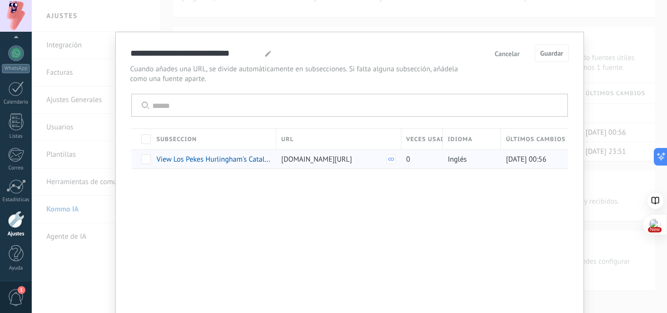
click at [451, 157] on span "Inglés" at bounding box center [457, 159] width 19 height 9
click at [457, 158] on span "Inglés" at bounding box center [457, 159] width 19 height 9
click at [458, 160] on span "Inglés" at bounding box center [457, 159] width 19 height 9
click at [143, 160] on span at bounding box center [146, 159] width 10 height 10
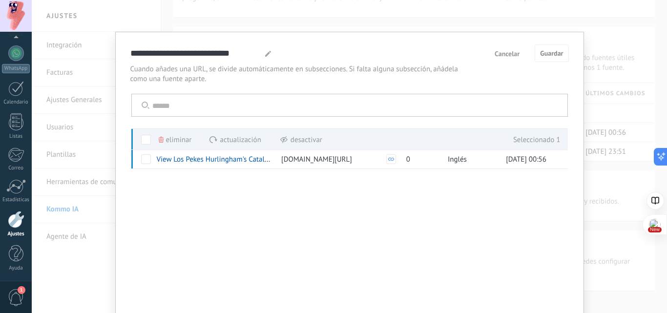
click at [238, 136] on span "Actualización" at bounding box center [240, 139] width 41 height 19
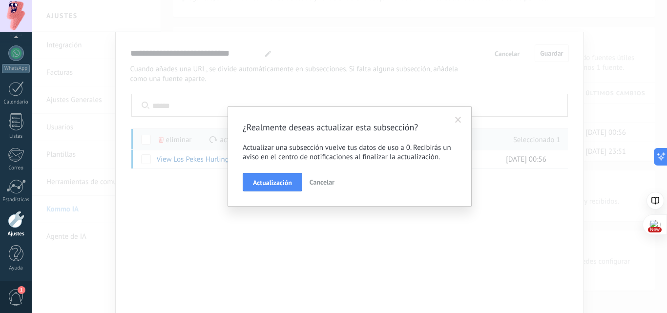
click at [326, 181] on span "Cancelar" at bounding box center [321, 182] width 25 height 9
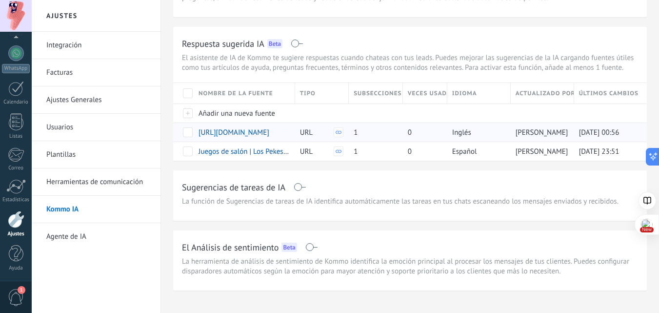
click at [190, 129] on span at bounding box center [188, 132] width 10 height 10
click at [344, 167] on div "Kommo IA Guardar Kommo Copilot Beta Kommo Copilot es tu asistente de IA de conf…" at bounding box center [410, 108] width 474 height 365
click at [190, 131] on span at bounding box center [188, 132] width 10 height 10
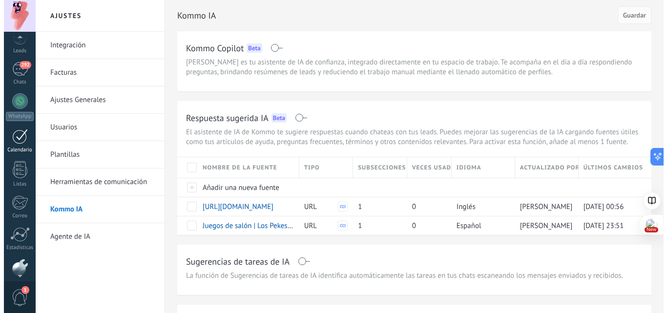
scroll to position [0, 0]
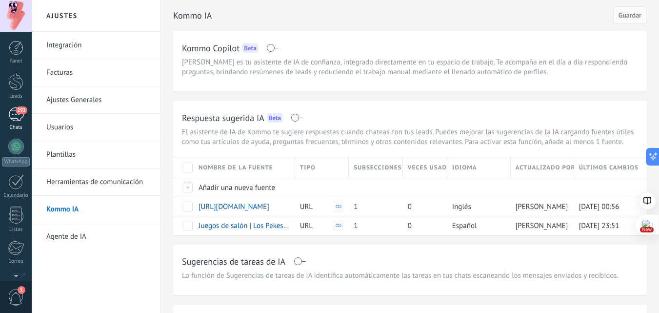
click at [18, 119] on div "292" at bounding box center [16, 114] width 16 height 14
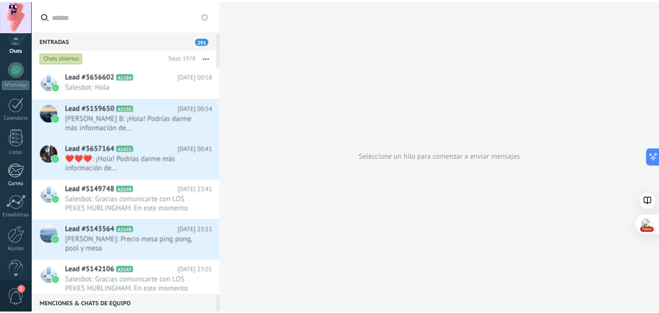
scroll to position [93, 0]
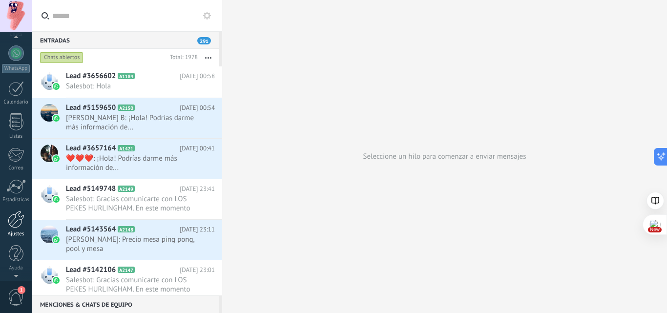
click at [16, 221] on div at bounding box center [16, 219] width 17 height 17
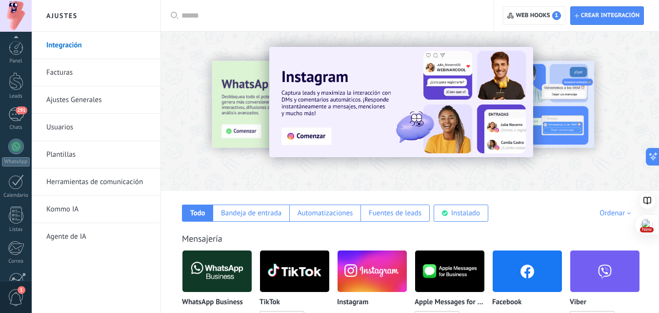
drag, startPoint x: 0, startPoint y: 0, endPoint x: 143, endPoint y: 211, distance: 255.1
click at [70, 234] on link "Agente de IA" at bounding box center [98, 236] width 104 height 27
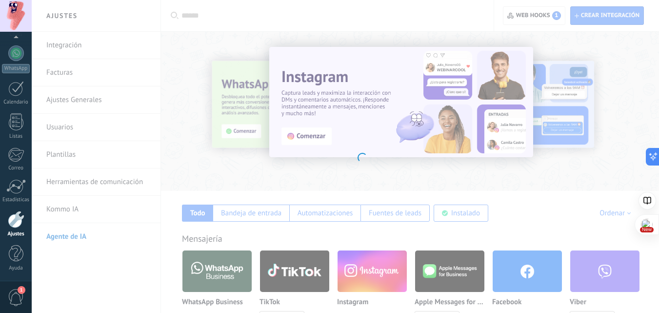
scroll to position [15, 0]
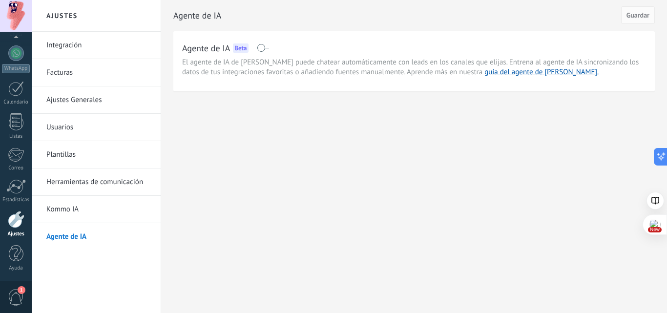
click at [260, 51] on span at bounding box center [263, 48] width 12 height 8
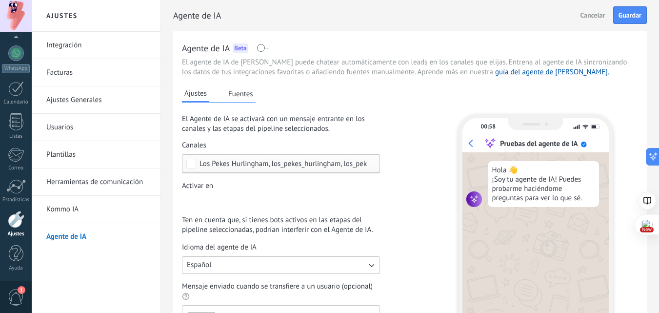
click at [371, 164] on div "Los Pekes Hurlingham, los_pekes_hurlingham, los_pekes_hurlingham" at bounding box center [281, 163] width 198 height 19
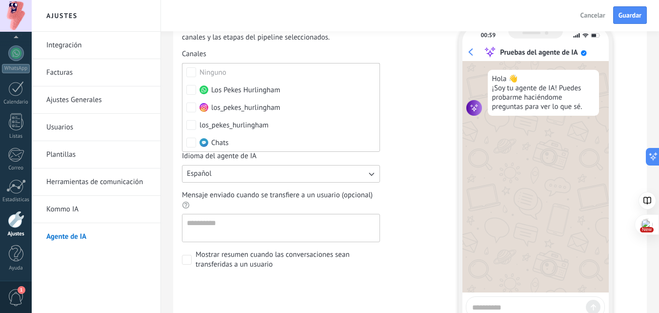
scroll to position [98, 0]
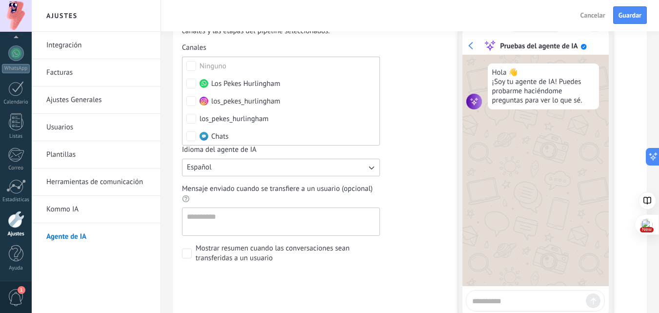
click at [404, 194] on div "El Agente de IA se activará con un mensaje entrante en los canales y las etapas…" at bounding box center [297, 140] width 231 height 246
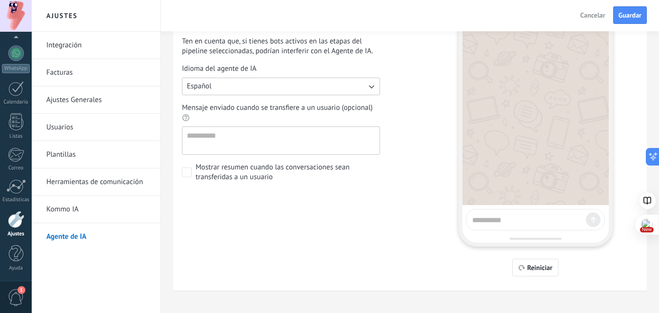
scroll to position [188, 0]
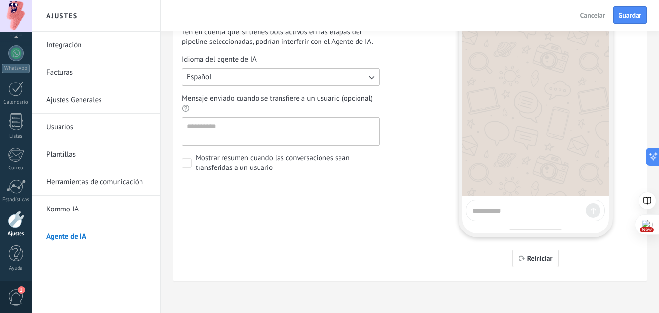
click at [515, 216] on div at bounding box center [535, 210] width 139 height 21
click at [518, 213] on textarea at bounding box center [527, 209] width 110 height 12
type textarea "****"
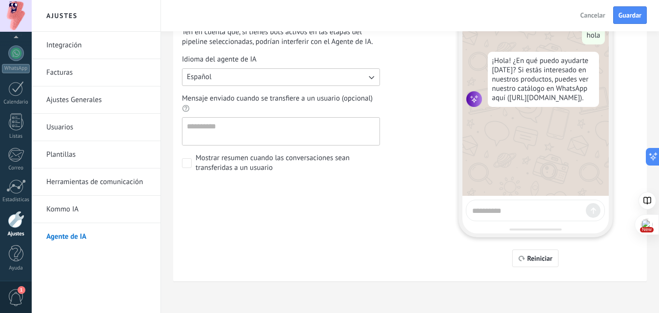
click at [506, 208] on textarea at bounding box center [527, 209] width 110 height 12
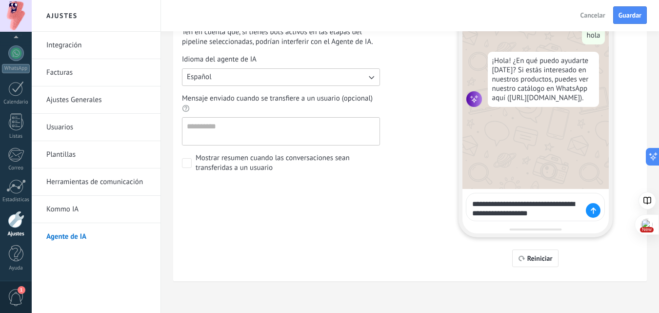
type textarea "**********"
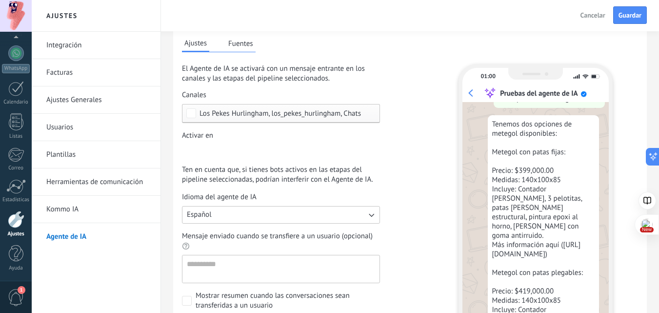
scroll to position [0, 0]
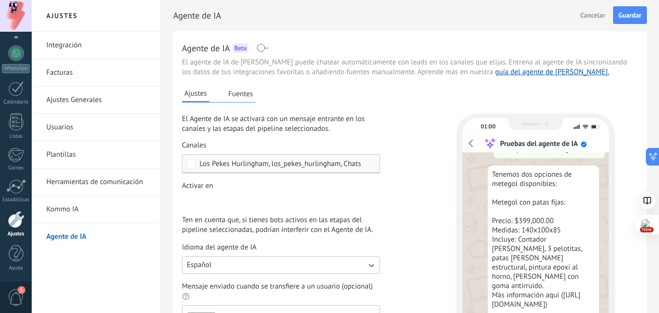
click at [233, 91] on button "Fuentes" at bounding box center [241, 93] width 30 height 15
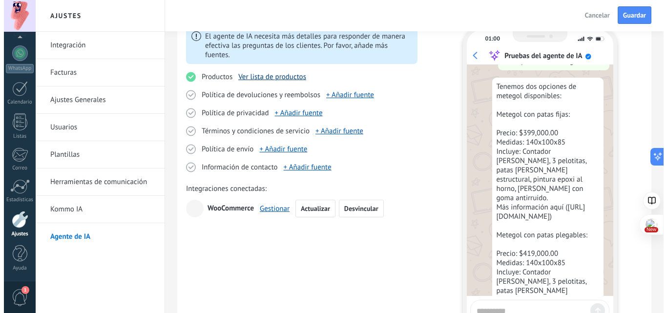
scroll to position [98, 0]
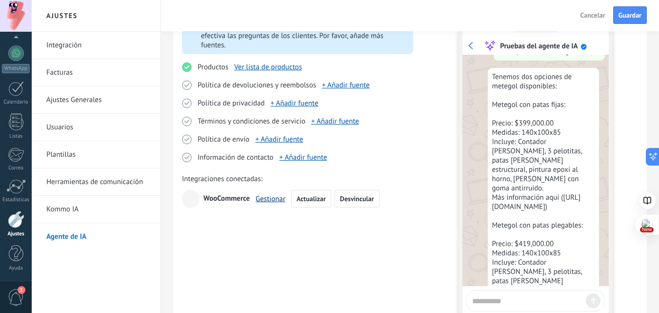
click at [276, 201] on link "Gestionar" at bounding box center [271, 198] width 30 height 9
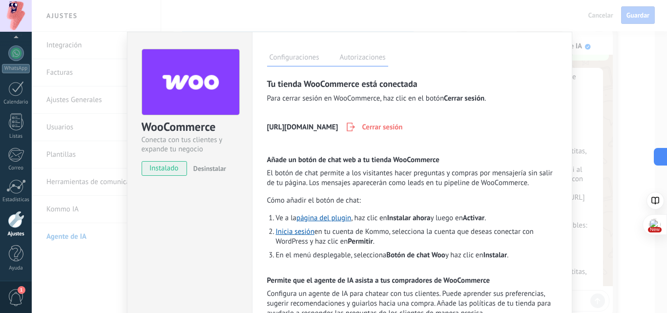
click at [373, 60] on label "Autorizaciones" at bounding box center [362, 59] width 51 height 14
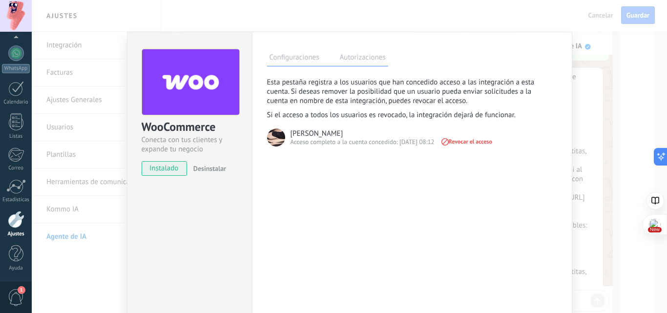
click at [317, 58] on label "Configuraciones" at bounding box center [294, 59] width 55 height 14
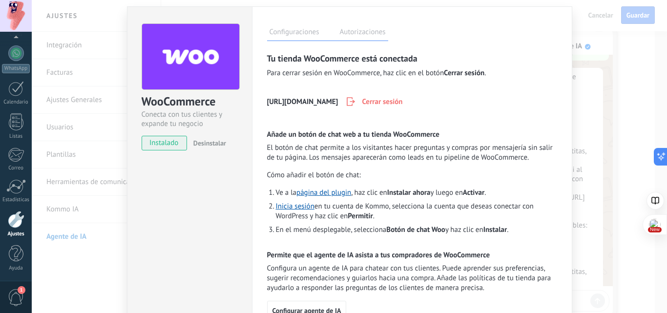
scroll to position [97, 0]
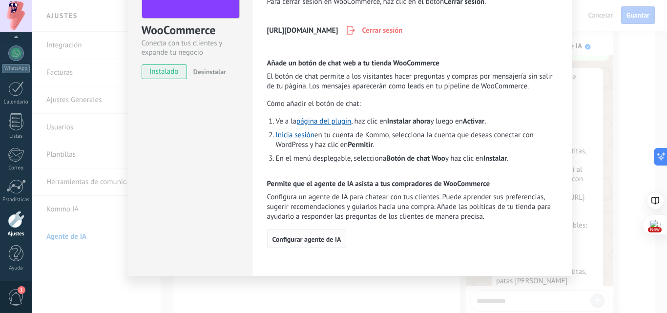
click at [328, 242] on span "Configurar agente de IA" at bounding box center [306, 239] width 69 height 7
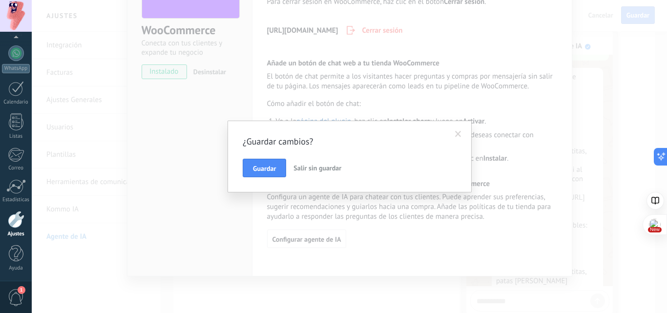
click at [301, 165] on span "Salir sin guardar" at bounding box center [317, 167] width 48 height 9
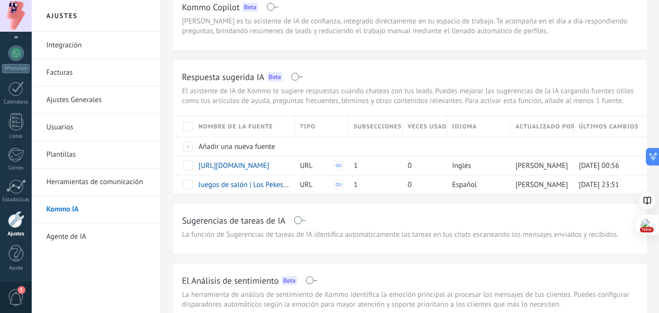
scroll to position [93, 0]
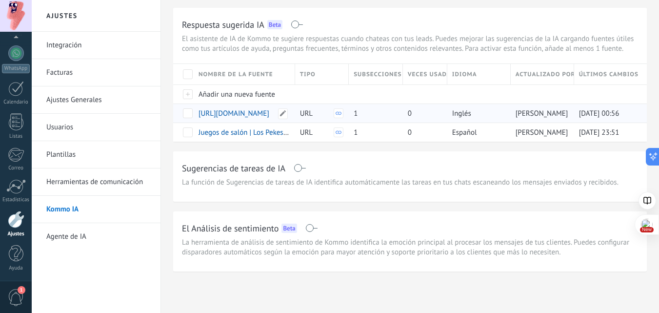
click at [244, 110] on span "[URL][DOMAIN_NAME]" at bounding box center [234, 113] width 71 height 9
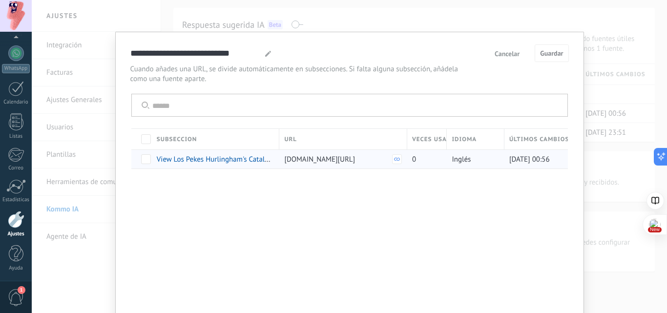
click at [145, 160] on span at bounding box center [146, 159] width 10 height 10
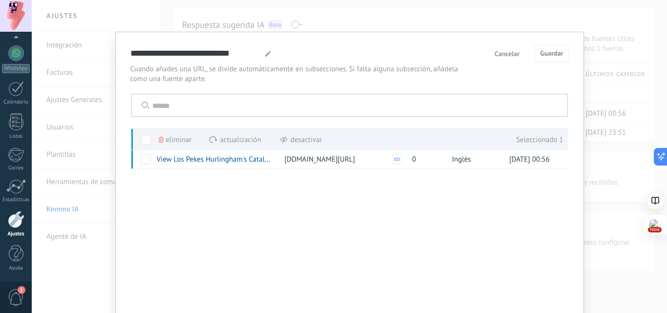
click at [500, 52] on span "Cancelar" at bounding box center [506, 53] width 25 height 7
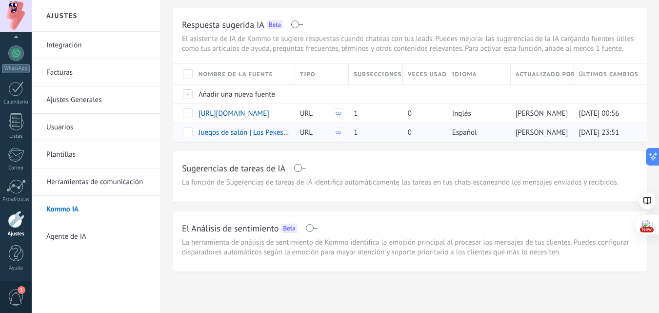
click at [189, 131] on span at bounding box center [188, 132] width 10 height 10
click at [215, 131] on span "Eliminar" at bounding box center [217, 131] width 26 height 19
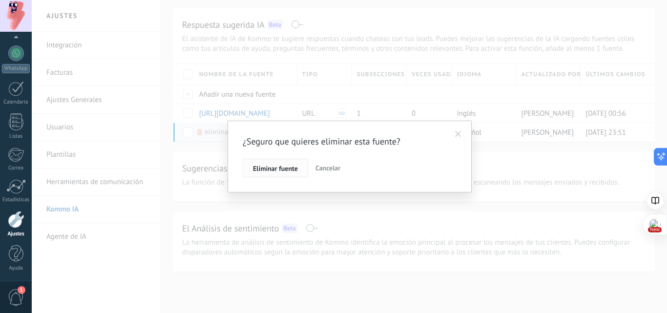
click at [288, 173] on button "Eliminar fuente" at bounding box center [275, 168] width 65 height 19
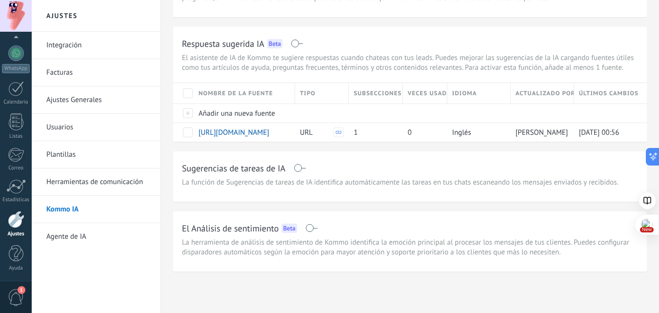
scroll to position [74, 0]
click at [70, 238] on link "Agente de IA" at bounding box center [98, 236] width 104 height 27
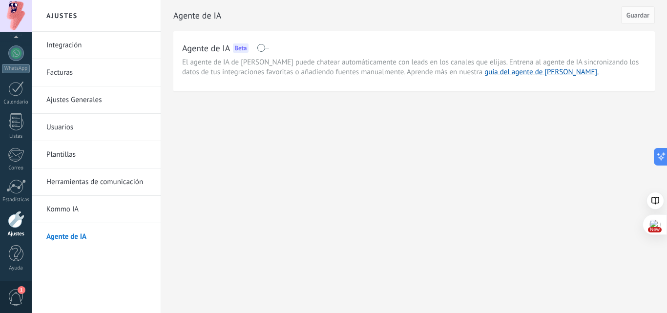
click at [264, 49] on span at bounding box center [263, 48] width 12 height 8
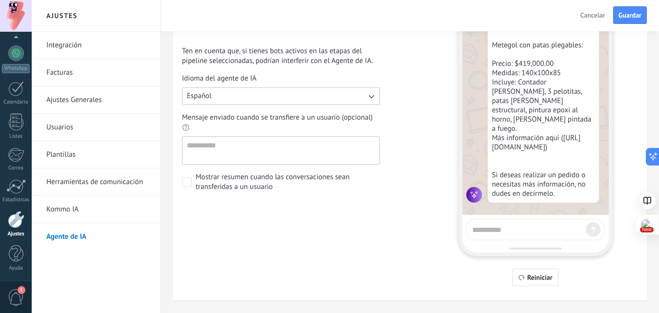
scroll to position [188, 0]
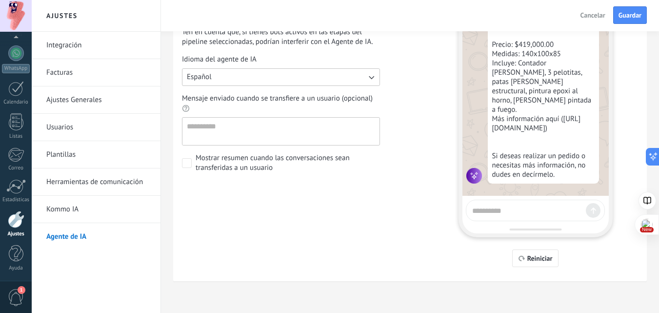
click at [531, 213] on textarea at bounding box center [527, 209] width 110 height 12
type textarea "**********"
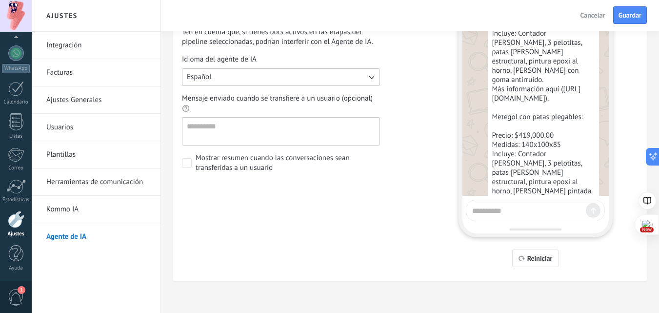
scroll to position [537, 0]
click at [510, 217] on div at bounding box center [535, 210] width 139 height 21
click at [510, 213] on textarea at bounding box center [527, 209] width 110 height 12
type textarea "**********"
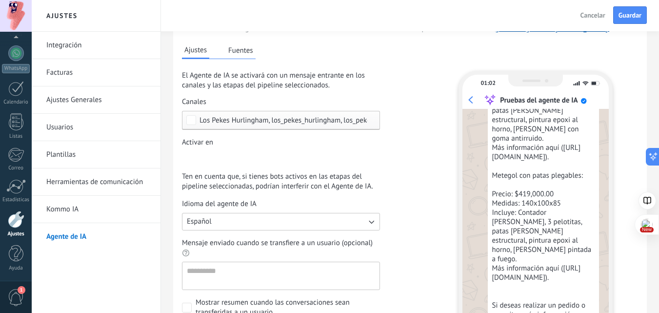
scroll to position [41, 0]
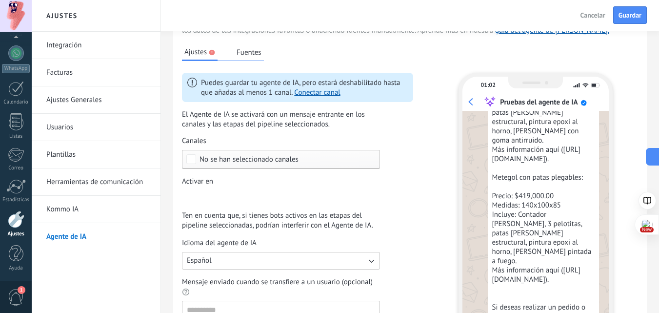
click at [282, 161] on span "No se han seleccionado canales" at bounding box center [249, 159] width 99 height 7
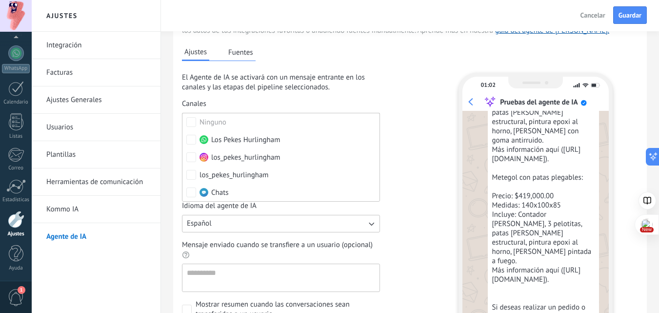
click at [423, 134] on div "Ajustes Fuentes El Agente de IA se activará con un mensaje entrante en los cana…" at bounding box center [410, 225] width 456 height 378
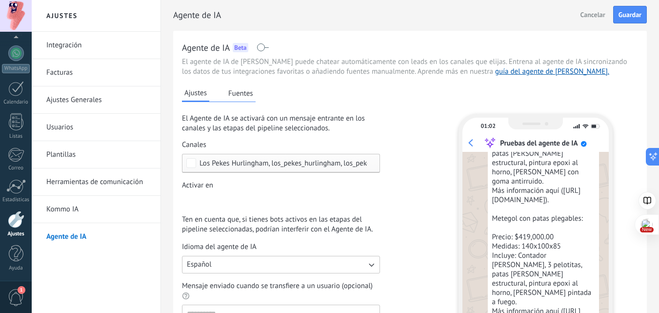
scroll to position [0, 0]
click at [245, 95] on button "Fuentes" at bounding box center [241, 93] width 30 height 15
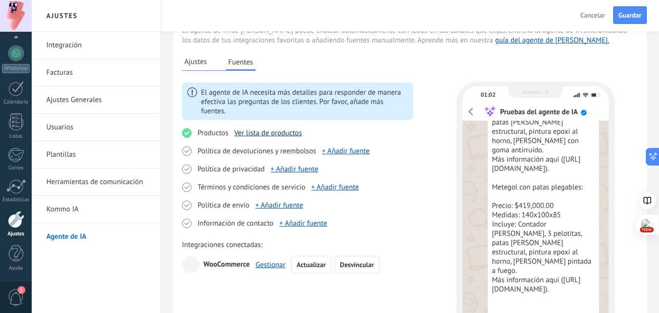
scroll to position [49, 0]
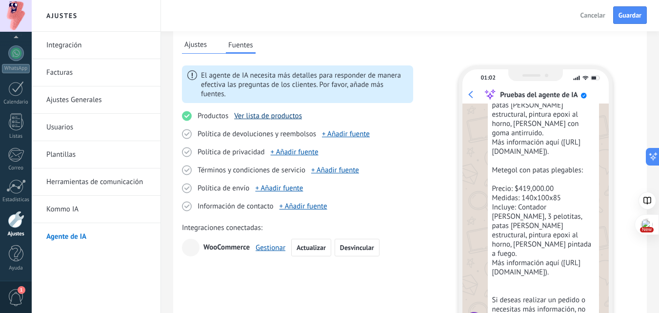
click at [283, 116] on link "Ver lista de productos" at bounding box center [268, 115] width 68 height 9
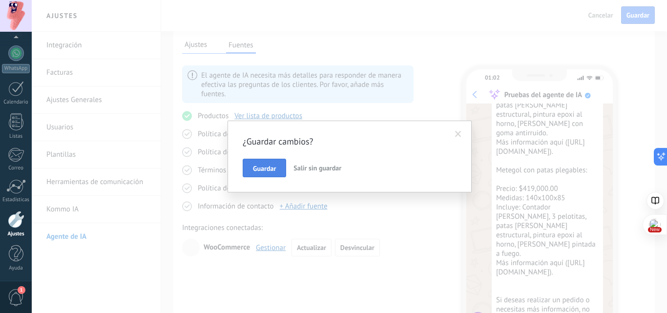
click at [274, 171] on span "Guardar" at bounding box center [264, 168] width 23 height 7
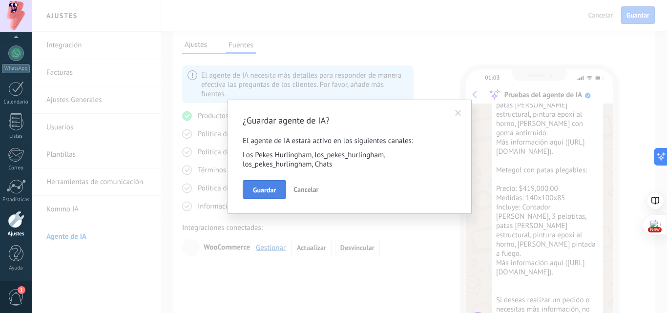
click at [271, 190] on span "Guardar" at bounding box center [264, 189] width 23 height 7
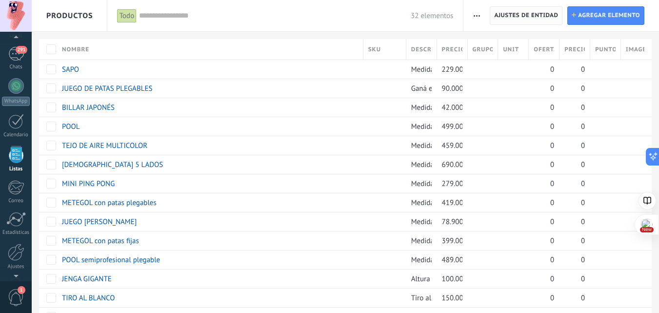
click at [521, 19] on span "Ajustes de entidad" at bounding box center [526, 16] width 64 height 18
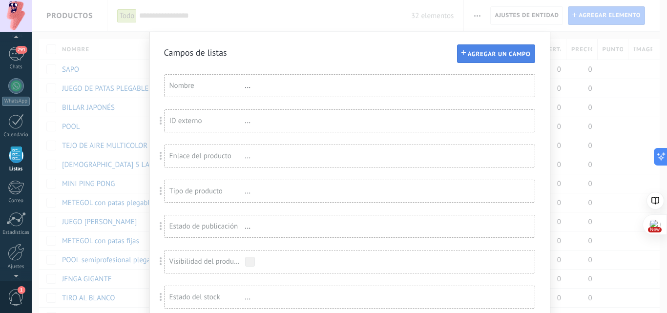
click at [478, 57] on span "Agregar un campo" at bounding box center [499, 54] width 63 height 7
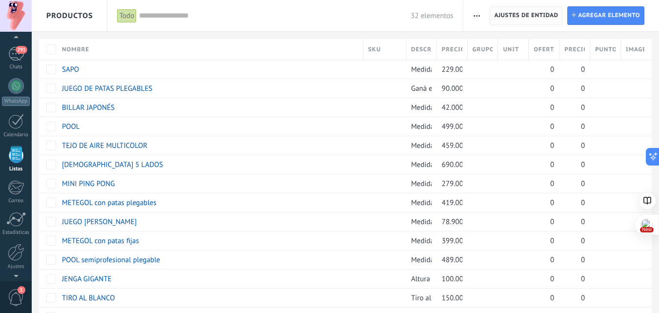
click at [546, 21] on span "Ajustes de entidad" at bounding box center [526, 16] width 64 height 18
click at [483, 17] on button "button" at bounding box center [477, 15] width 14 height 19
click at [498, 75] on span "Ajuste de lista" at bounding box center [504, 81] width 44 height 20
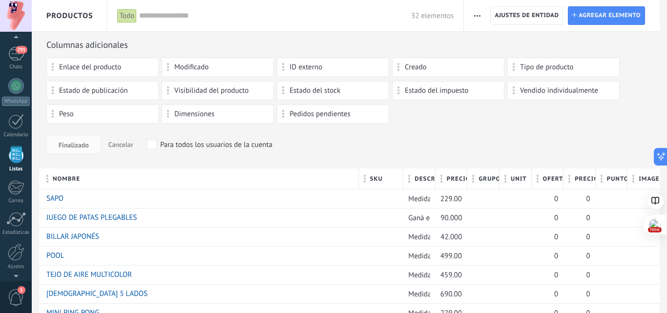
click at [478, 16] on icon "button" at bounding box center [477, 15] width 6 height 1
click at [489, 38] on span "Importar" at bounding box center [495, 42] width 27 height 20
click at [475, 10] on span "button" at bounding box center [477, 15] width 6 height 19
click at [490, 60] on span "Categorías" at bounding box center [498, 61] width 33 height 20
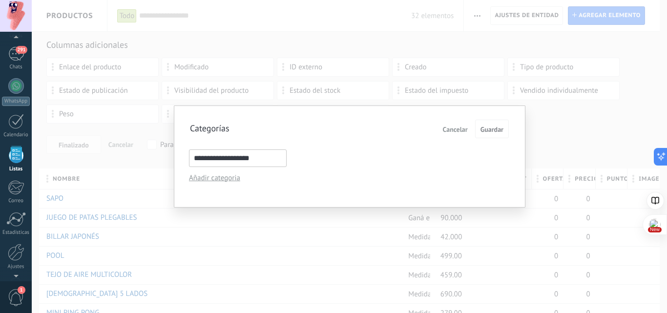
click at [232, 177] on div "Añadir categoria" at bounding box center [234, 177] width 90 height 9
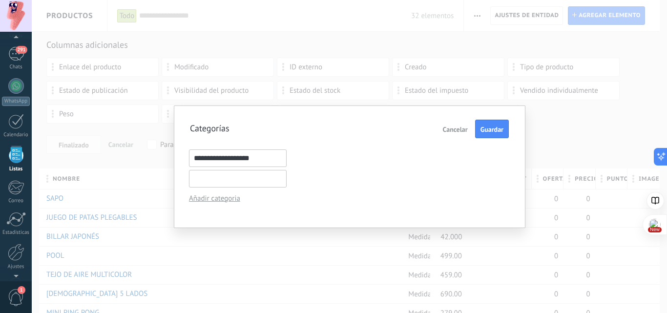
click at [455, 129] on span "Cancelar" at bounding box center [455, 129] width 25 height 7
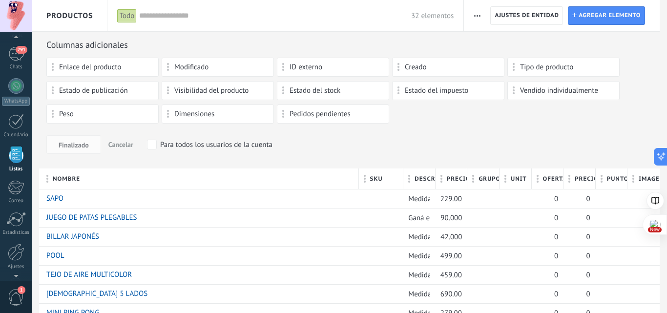
click at [119, 68] on span "Enlace del producto" at bounding box center [90, 67] width 62 height 7
click at [51, 68] on div "Enlace del producto" at bounding box center [102, 67] width 112 height 19
click at [11, 255] on div at bounding box center [16, 252] width 17 height 17
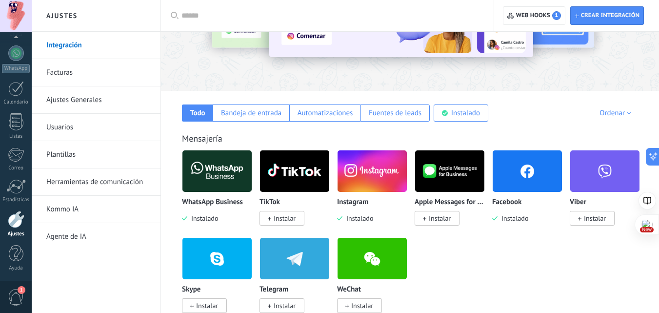
scroll to position [146, 0]
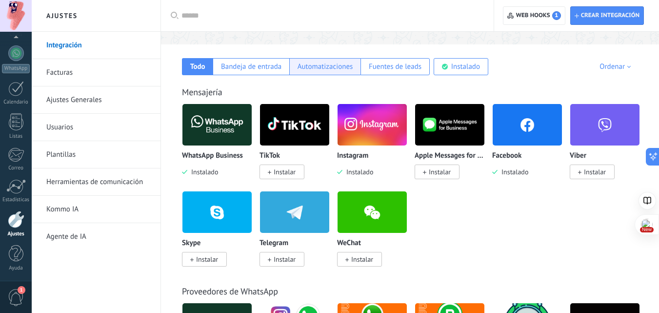
click at [331, 62] on div "Automatizaciones" at bounding box center [326, 66] width 56 height 9
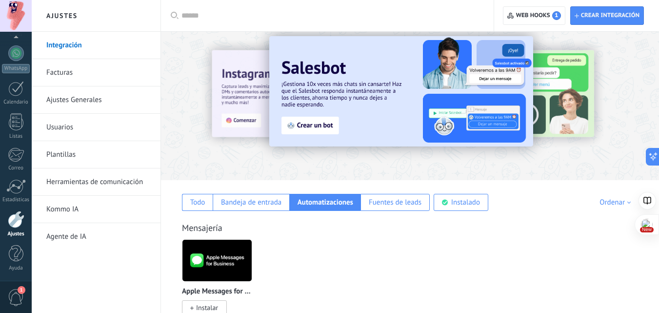
scroll to position [0, 0]
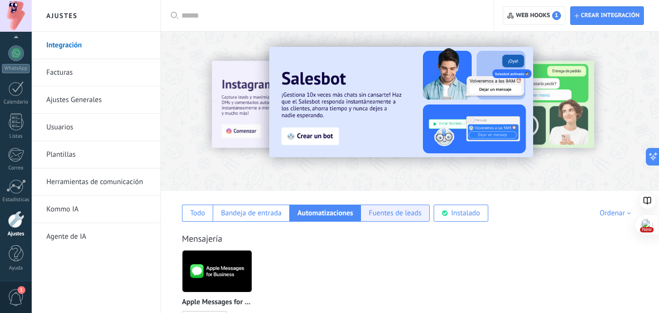
click at [412, 210] on div "Fuentes de leads" at bounding box center [395, 212] width 53 height 9
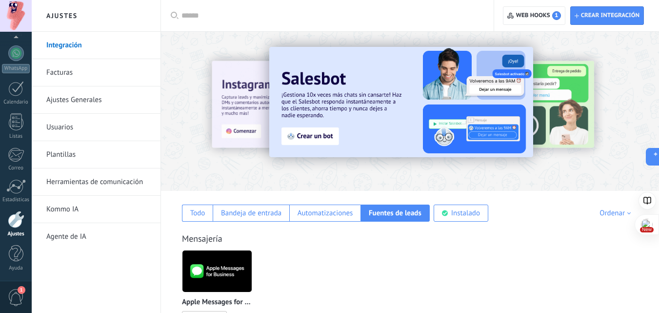
click at [81, 207] on link "Kommo IA" at bounding box center [98, 209] width 104 height 27
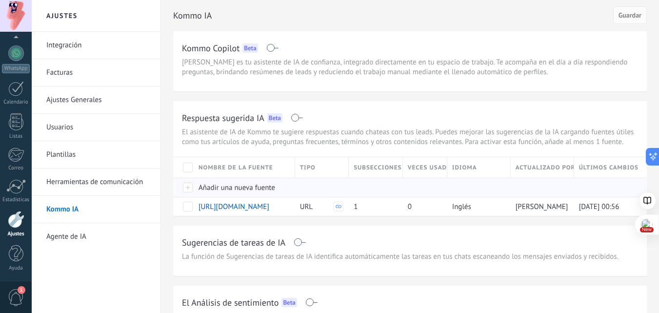
click at [244, 183] on span "Añadir una nueva fuente" at bounding box center [237, 187] width 77 height 9
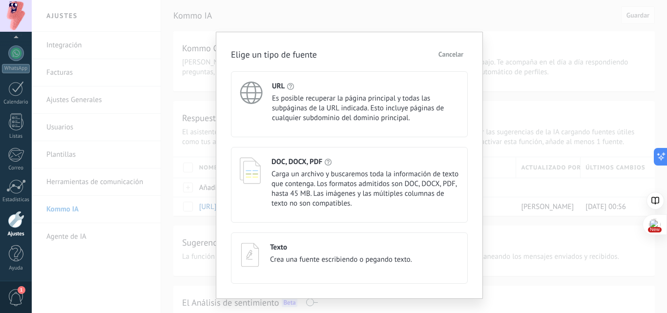
click at [451, 51] on span "Cancelar" at bounding box center [450, 54] width 25 height 7
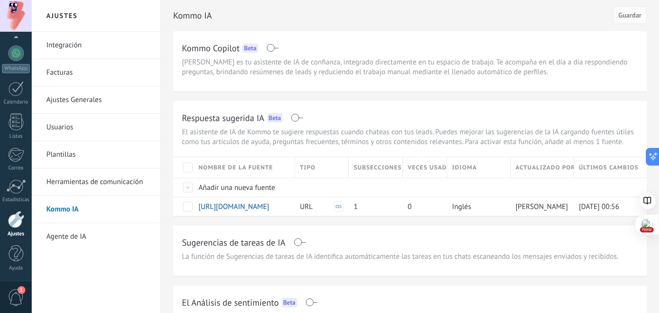
click at [68, 45] on link "Integración" at bounding box center [98, 45] width 104 height 27
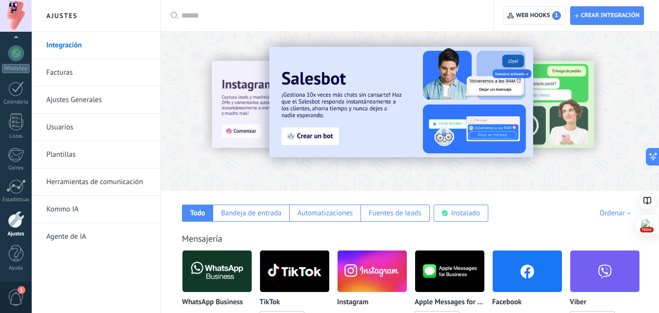
click at [296, 131] on img at bounding box center [316, 104] width 208 height 87
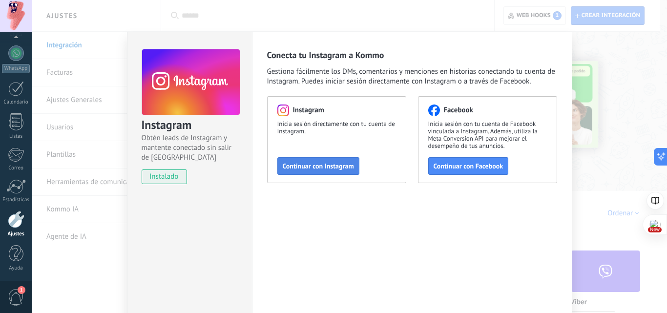
click at [323, 173] on button "Continuar con Instagram" at bounding box center [318, 166] width 82 height 18
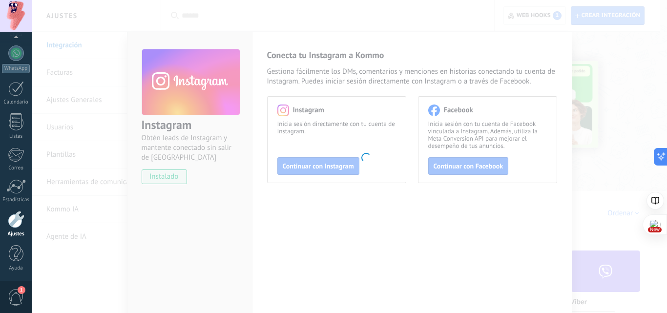
click at [20, 226] on div at bounding box center [16, 219] width 17 height 17
click at [16, 193] on div at bounding box center [16, 186] width 20 height 15
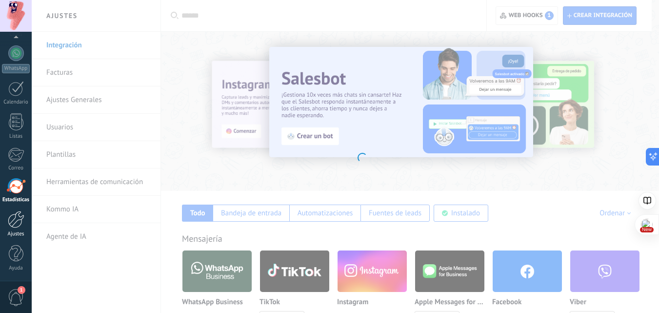
click at [12, 216] on div at bounding box center [16, 219] width 17 height 17
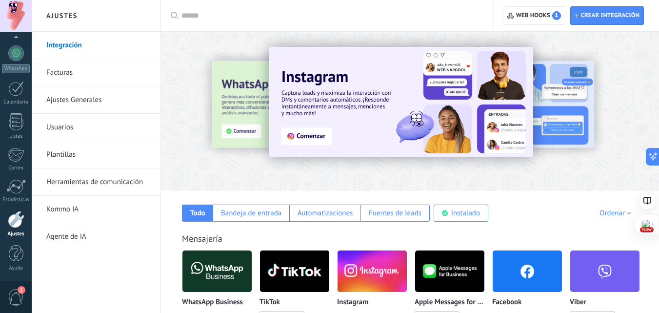
click at [74, 211] on link "Kommo IA" at bounding box center [98, 209] width 104 height 27
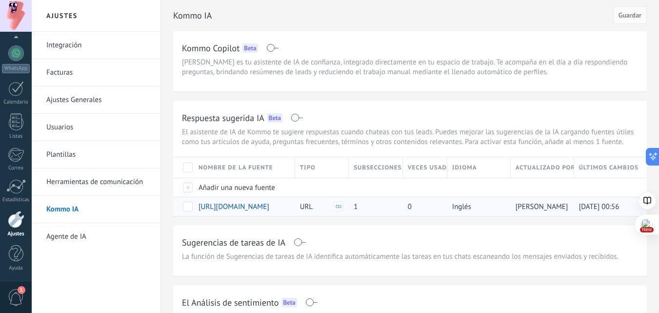
click at [337, 209] on icon at bounding box center [339, 207] width 6 height 6
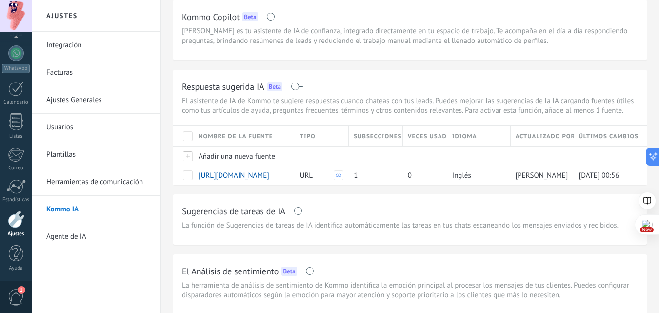
scroll to position [49, 0]
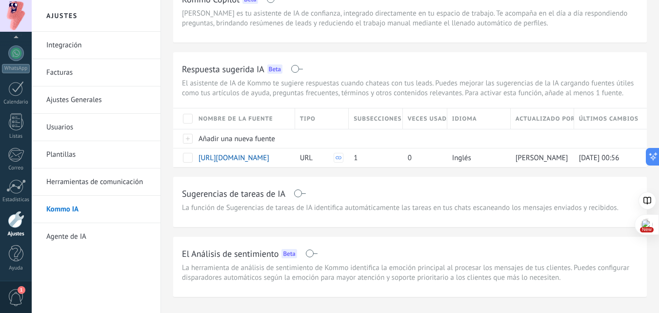
click at [83, 228] on link "Agente de IA" at bounding box center [98, 236] width 104 height 27
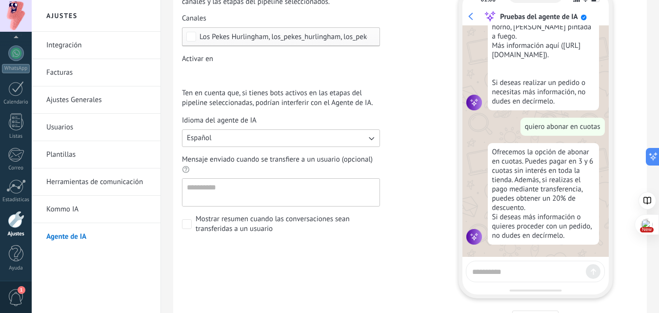
scroll to position [188, 0]
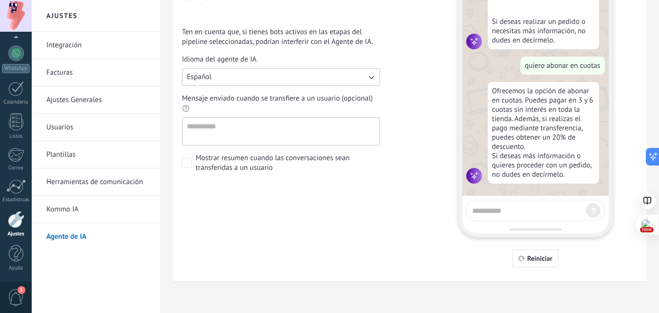
click at [521, 207] on textarea at bounding box center [527, 209] width 110 height 12
type textarea "**********"
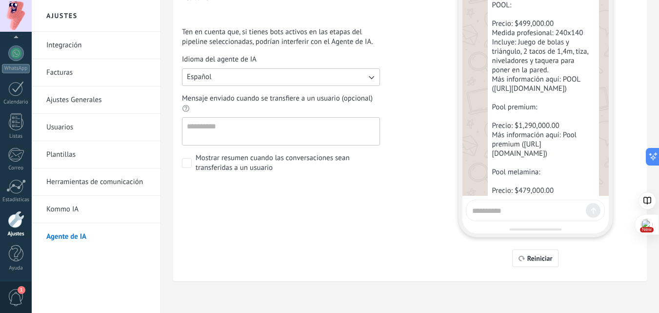
scroll to position [1074, 0]
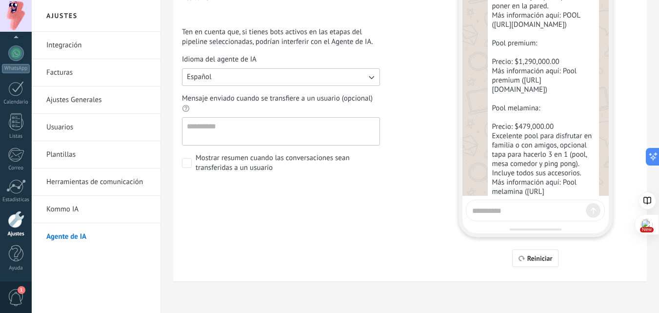
click at [518, 210] on textarea at bounding box center [527, 209] width 110 height 12
type textarea "**********"
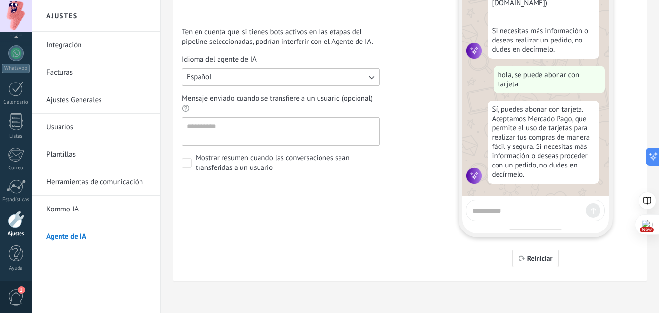
scroll to position [1365, 0]
type textarea "**********"
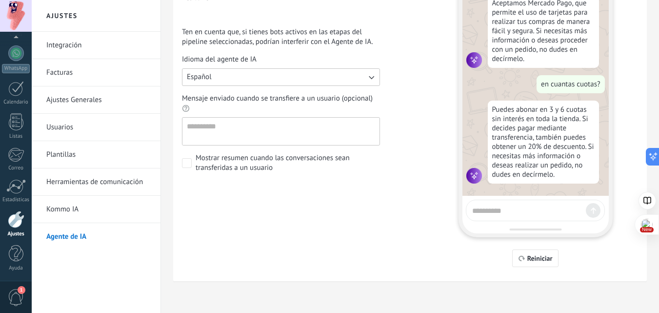
scroll to position [1480, 0]
click at [525, 208] on textarea at bounding box center [527, 209] width 110 height 12
type textarea "**********"
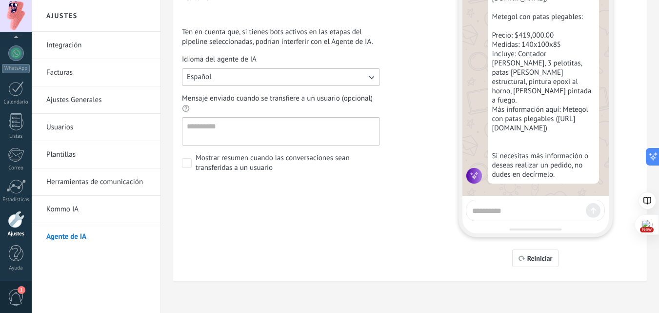
scroll to position [1767, 0]
